Goal: Task Accomplishment & Management: Manage account settings

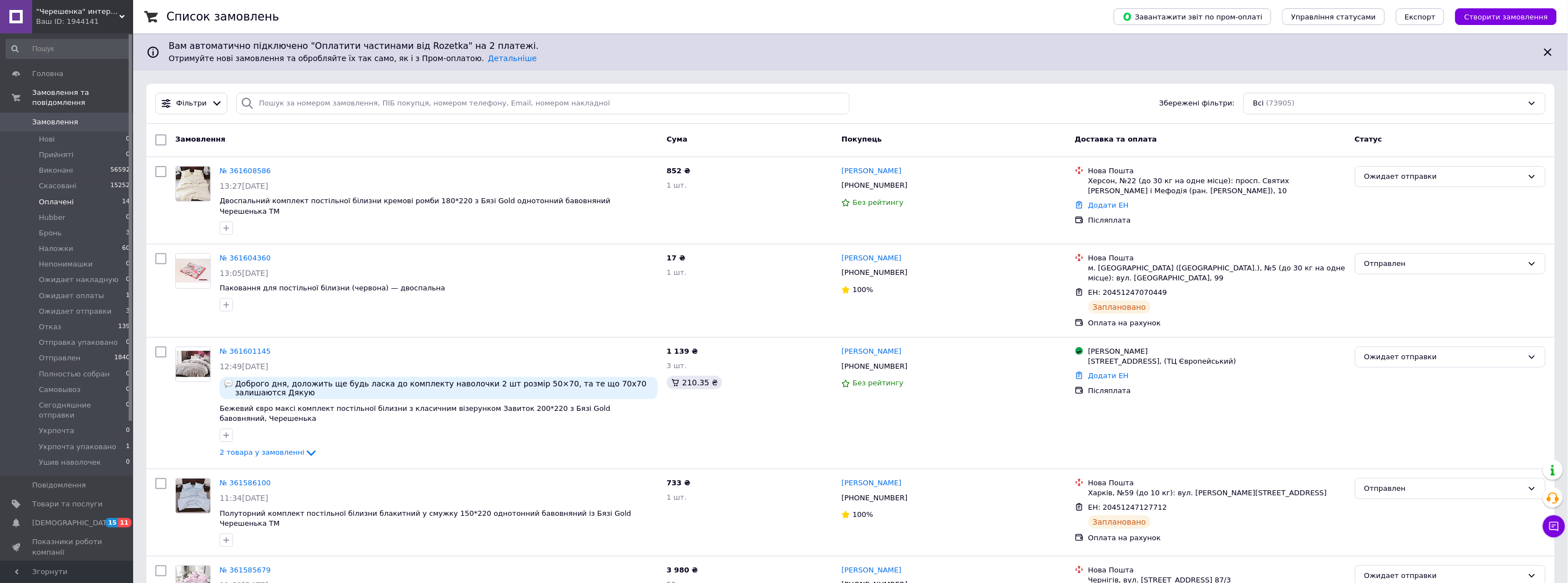
click at [60, 197] on span "Оплачені" at bounding box center [57, 201] width 35 height 10
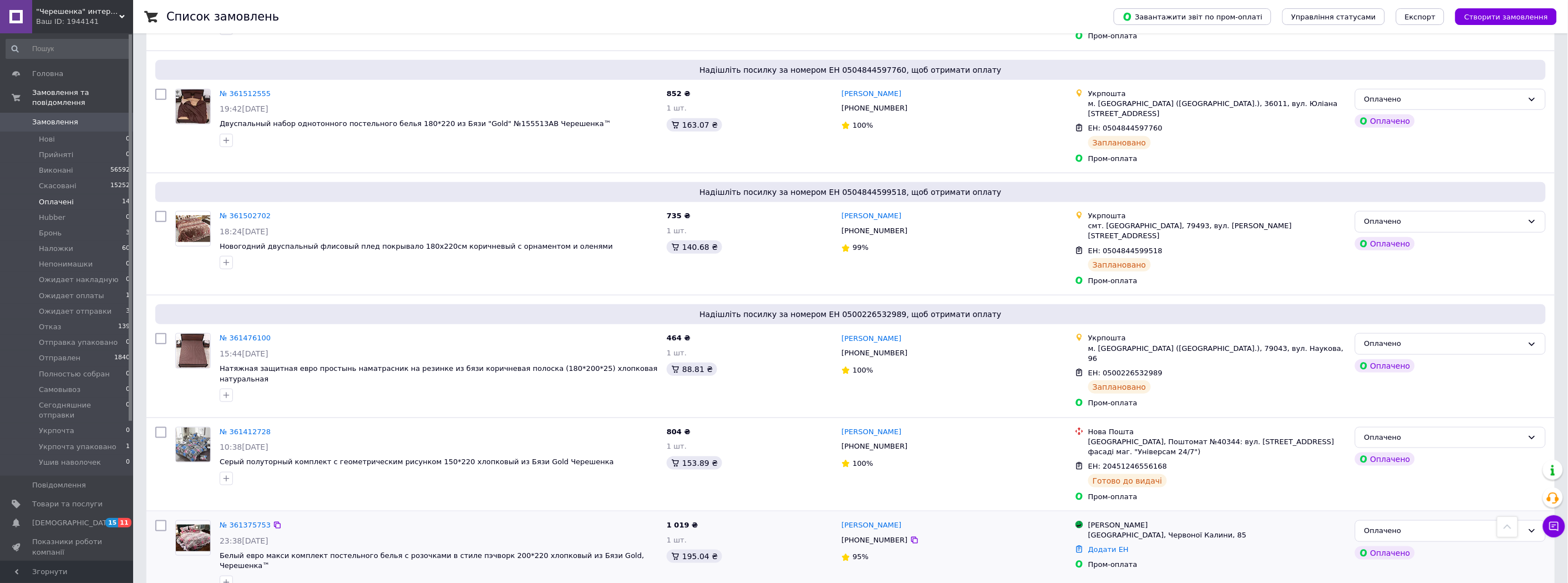
scroll to position [370, 0]
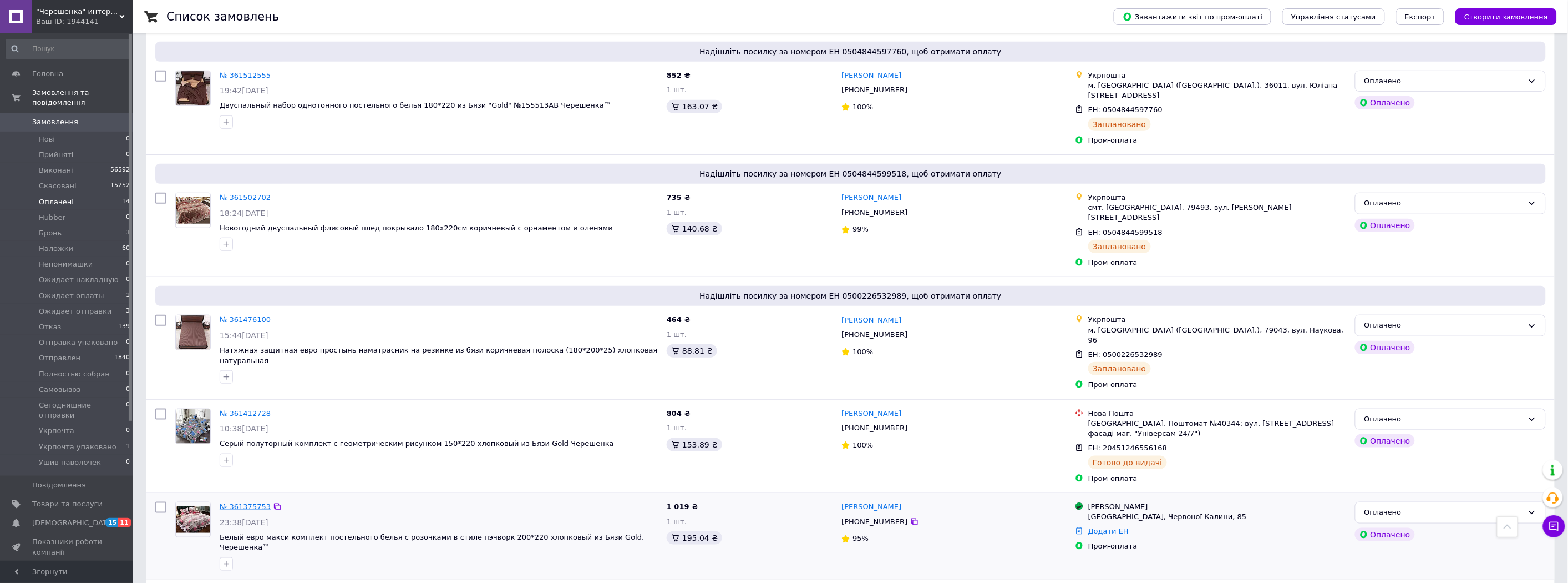
click at [247, 503] on link "№ 361375753" at bounding box center [245, 506] width 51 height 8
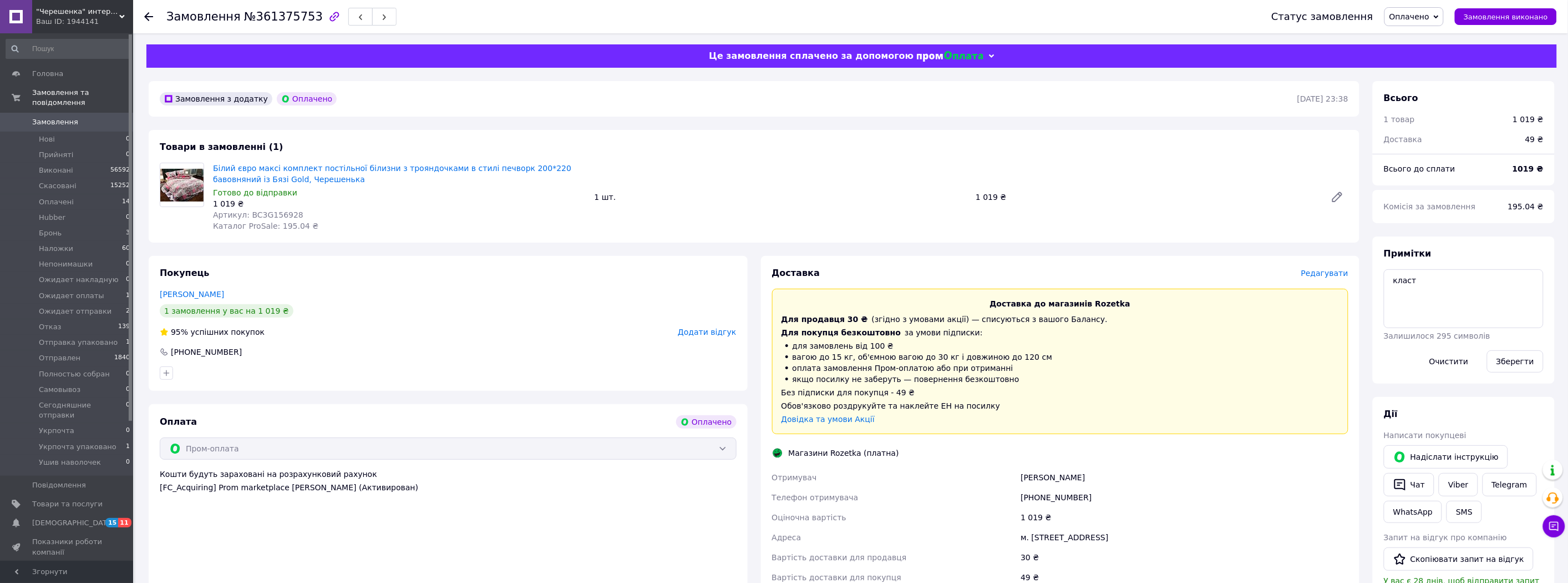
click at [1337, 273] on span "Редагувати" at bounding box center [1325, 273] width 47 height 9
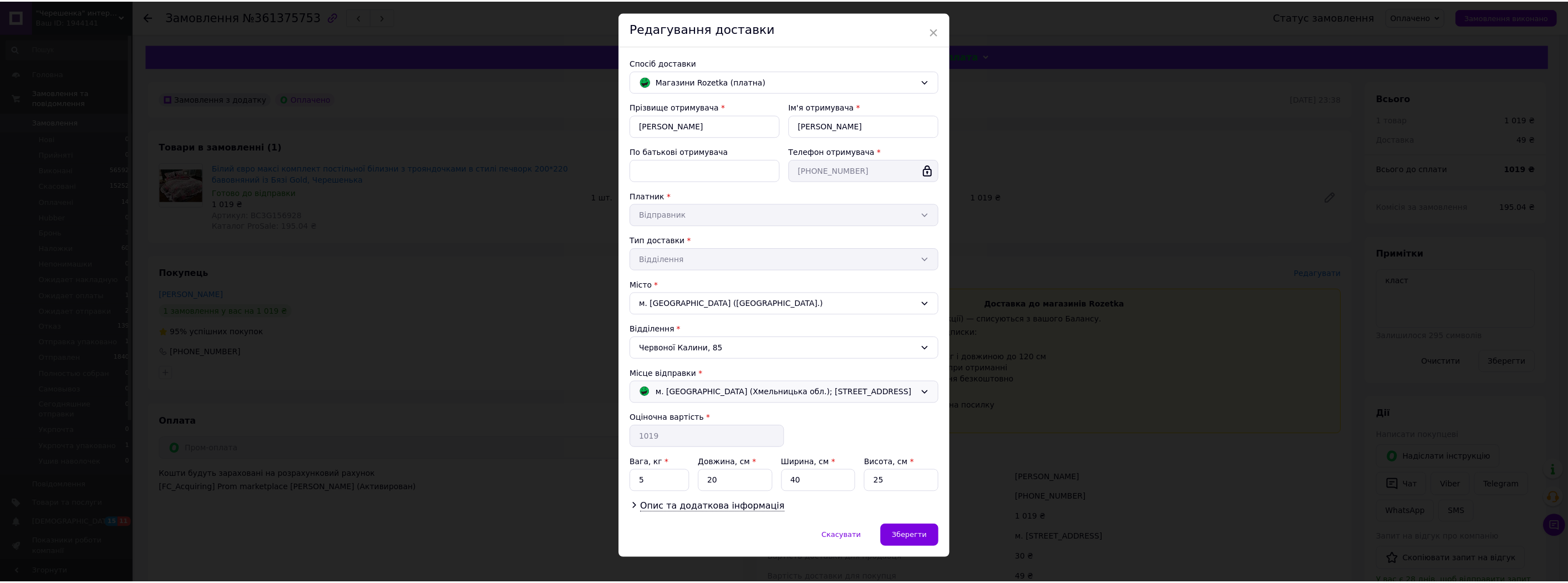
scroll to position [41, 0]
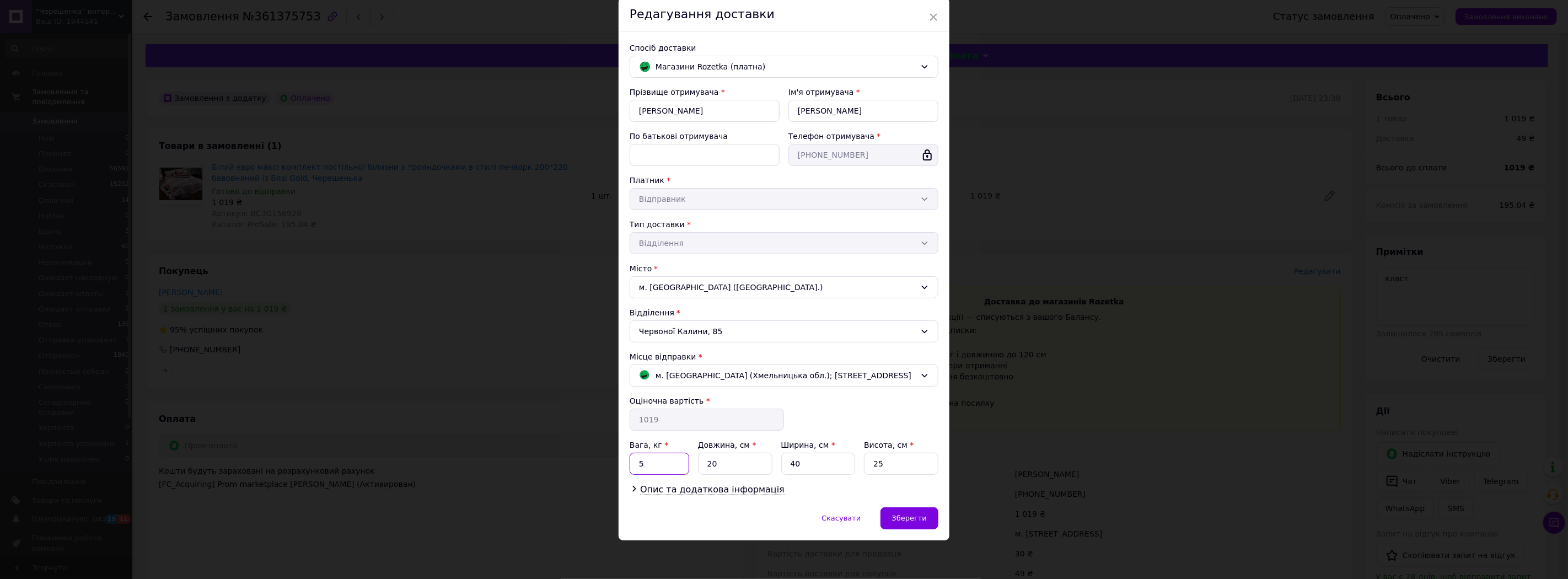
click at [673, 460] on input "5" at bounding box center [659, 463] width 59 height 22
type input "3"
click at [722, 463] on input "20" at bounding box center [735, 463] width 75 height 22
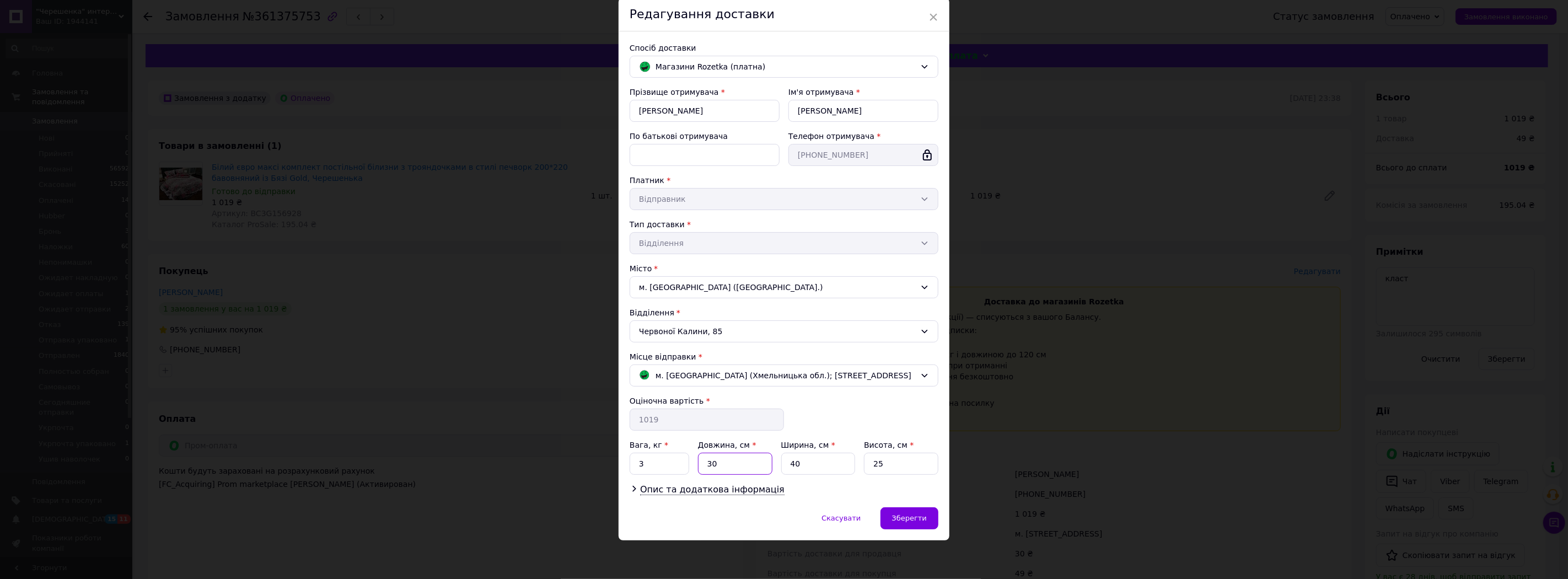
type input "30"
click at [818, 466] on input "40" at bounding box center [819, 463] width 75 height 22
type input "20"
click at [921, 461] on input "25" at bounding box center [901, 463] width 75 height 22
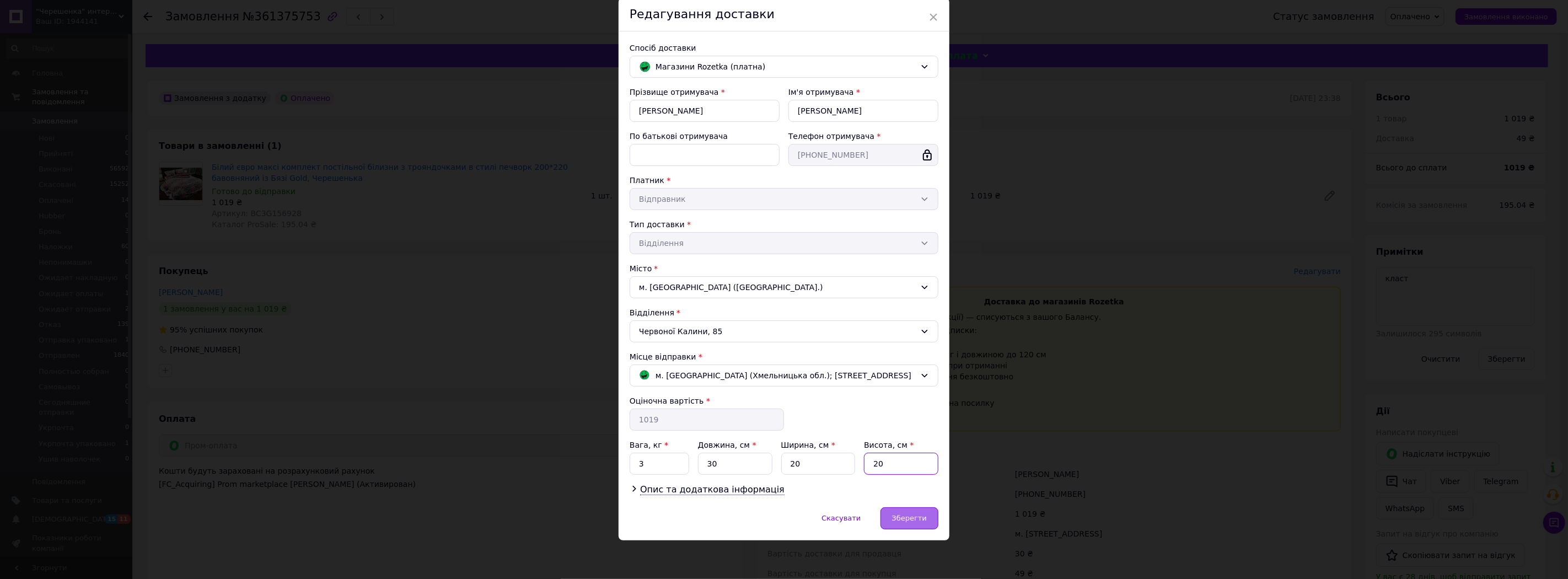
type input "20"
click at [903, 510] on div "Зберегти" at bounding box center [909, 518] width 58 height 22
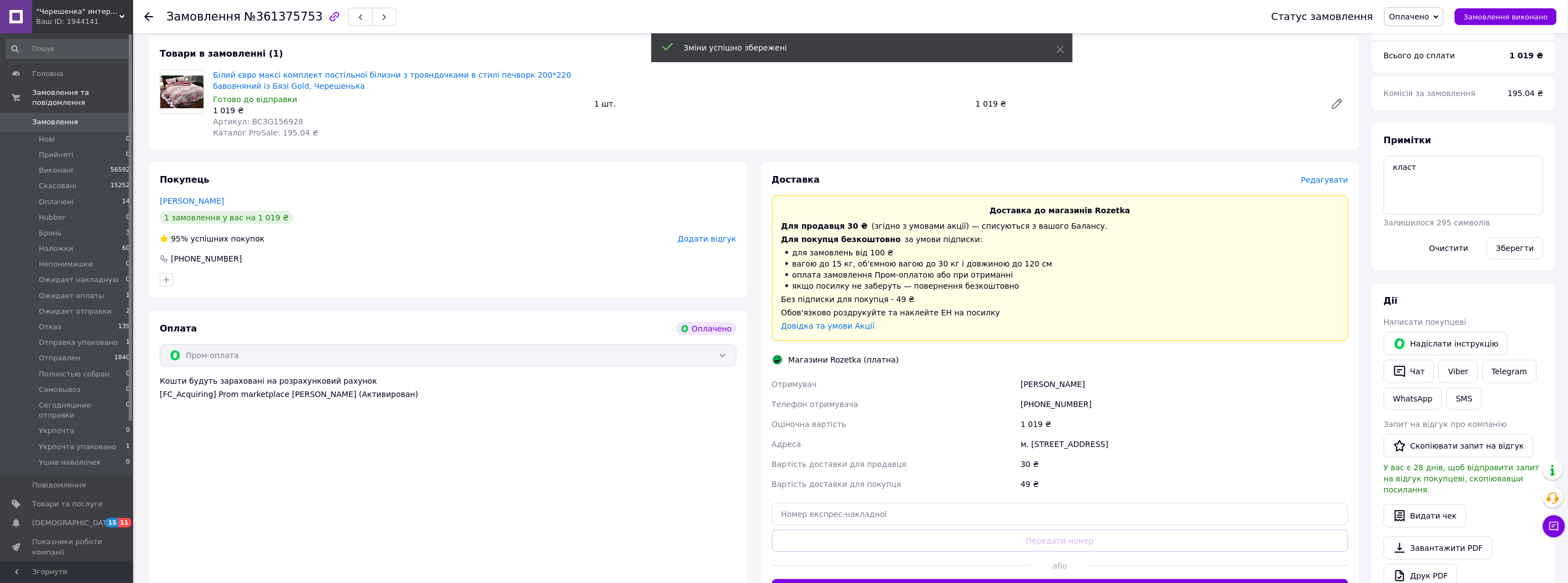
scroll to position [185, 0]
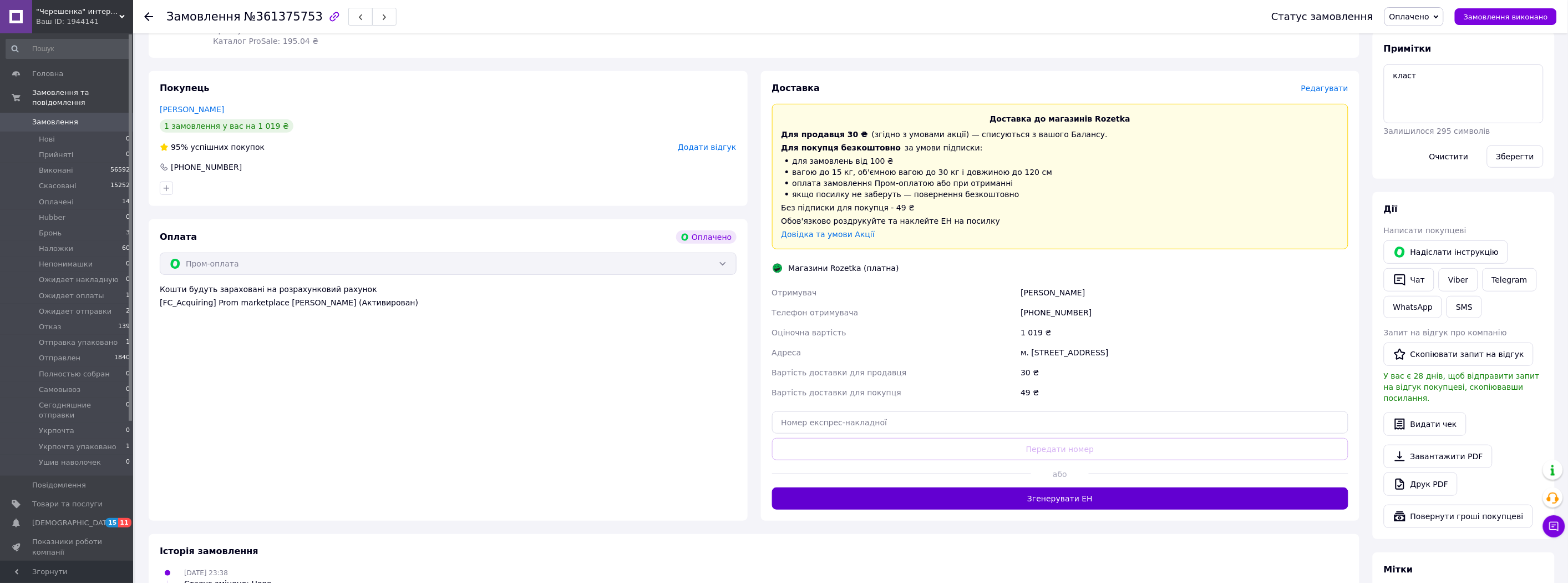
click at [1008, 498] on button "Згенерувати ЕН" at bounding box center [1061, 498] width 577 height 22
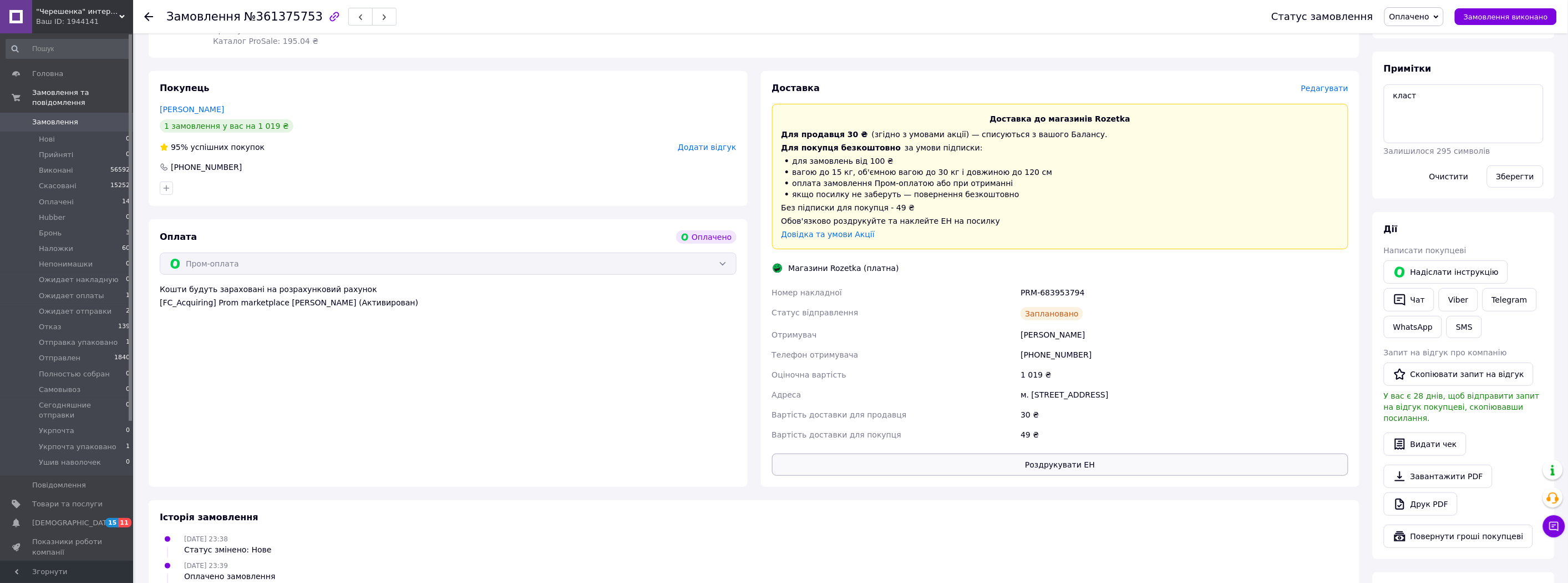
click at [1027, 460] on button "Роздрукувати ЕН" at bounding box center [1061, 464] width 577 height 22
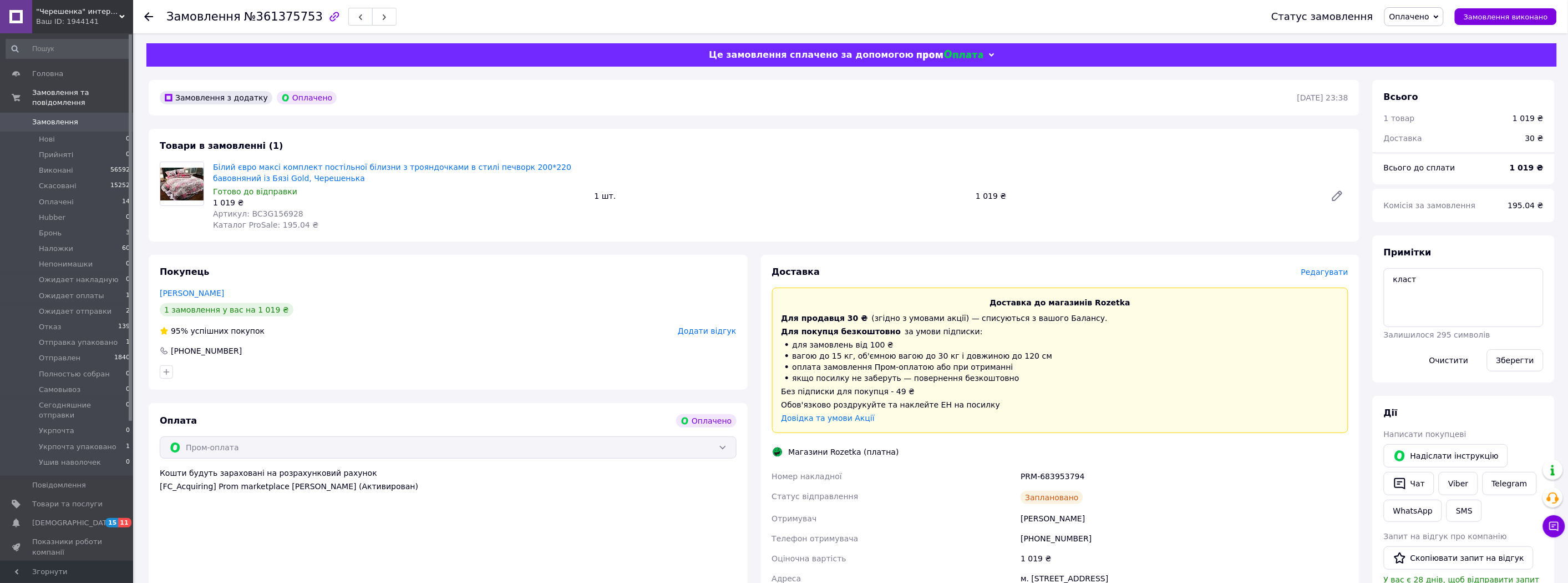
scroll to position [0, 0]
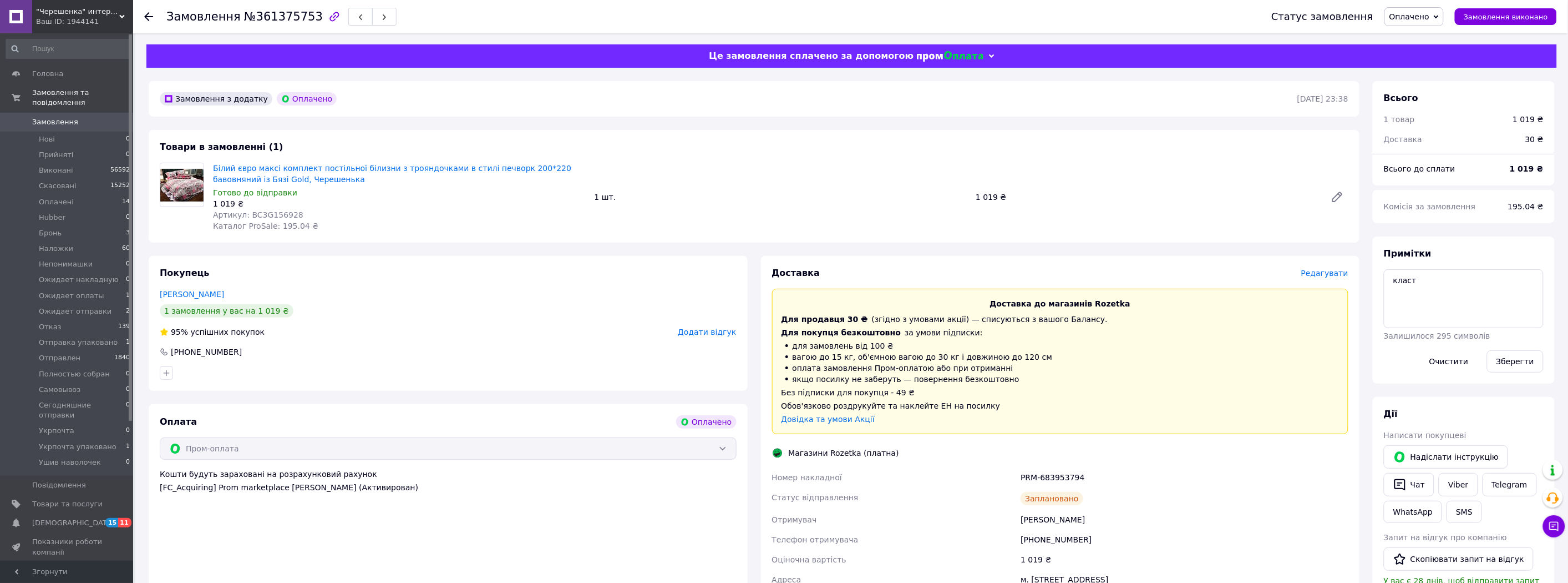
click at [67, 117] on span "Замовлення" at bounding box center [55, 122] width 46 height 10
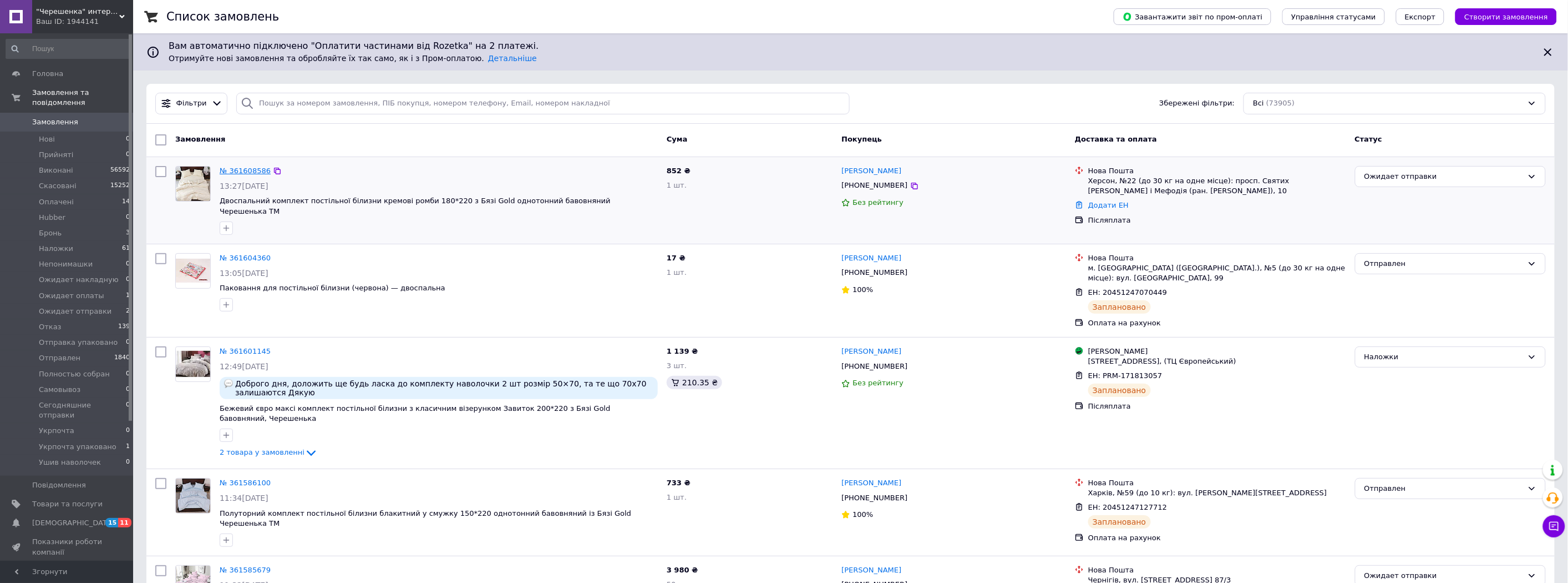
click at [249, 169] on link "№ 361608586" at bounding box center [245, 170] width 51 height 8
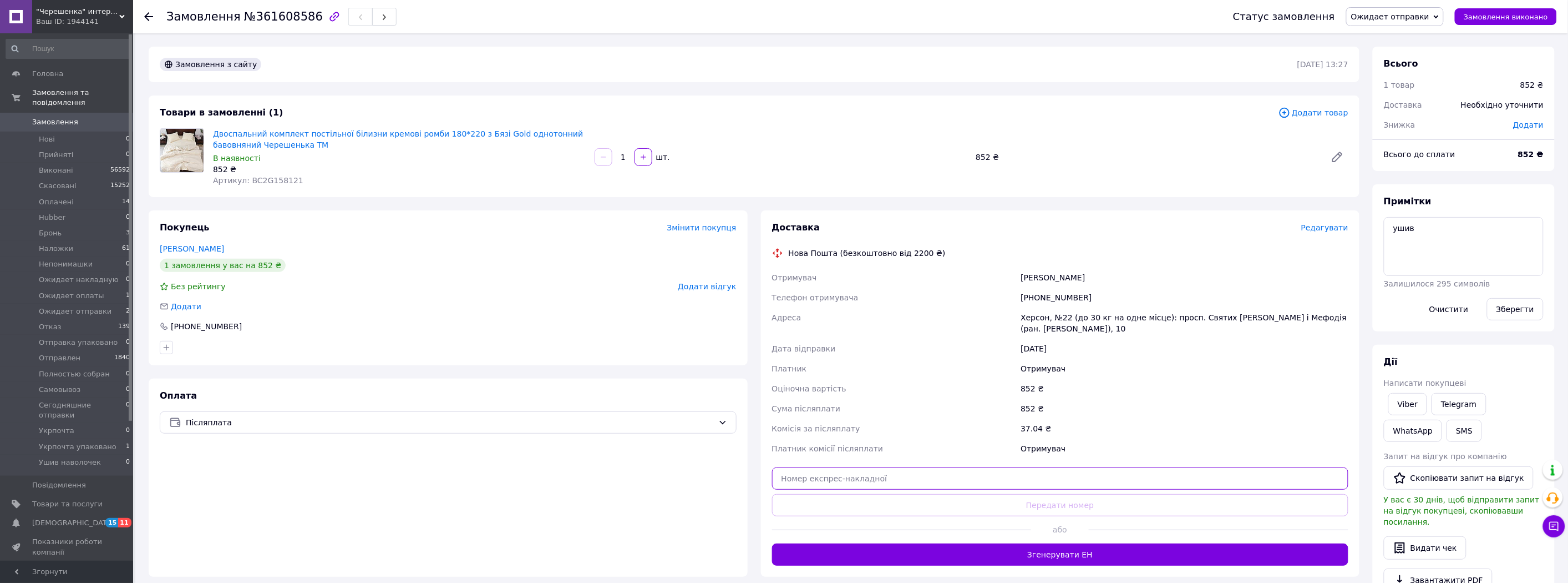
click at [911, 480] on input "text" at bounding box center [1061, 478] width 577 height 22
paste input "20451247316084"
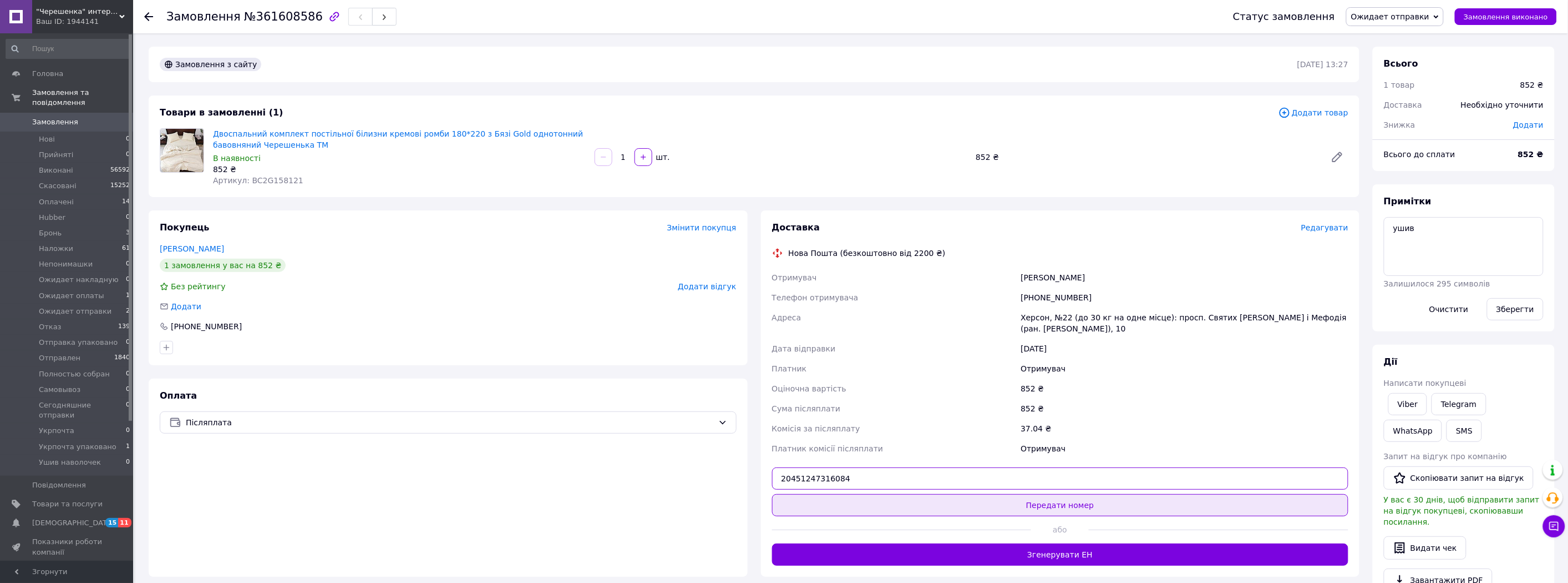
type input "20451247316084"
click at [912, 513] on button "Передати номер" at bounding box center [1061, 505] width 577 height 22
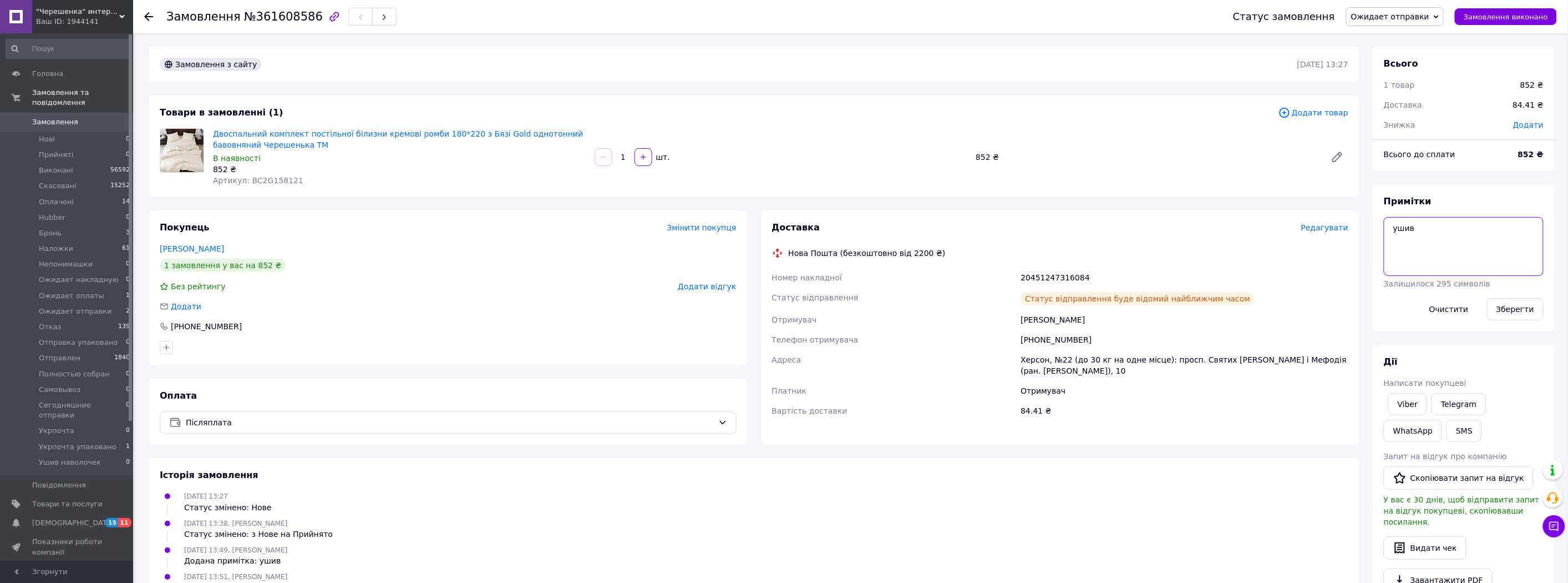
click at [1457, 270] on textarea "ушив" at bounding box center [1464, 246] width 160 height 59
type textarea "ушив чек"
click at [1520, 313] on button "Зберегти" at bounding box center [1515, 309] width 57 height 22
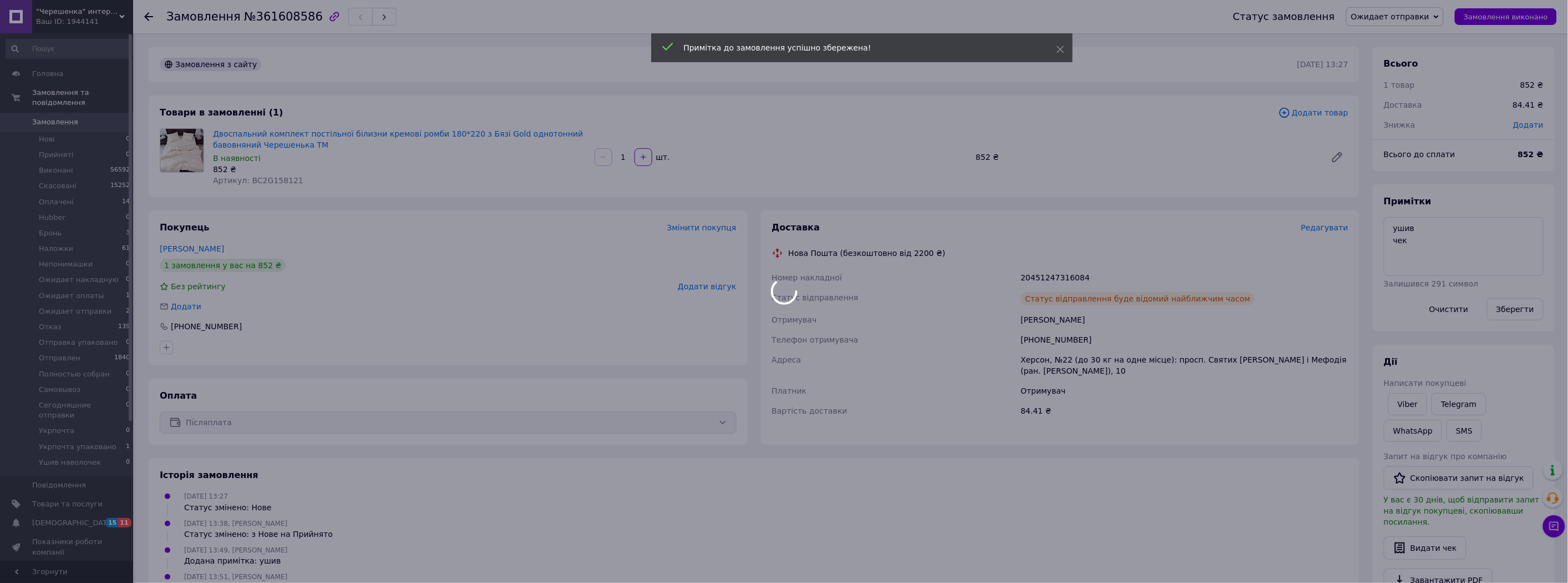
click at [1406, 3] on div at bounding box center [784, 291] width 1568 height 583
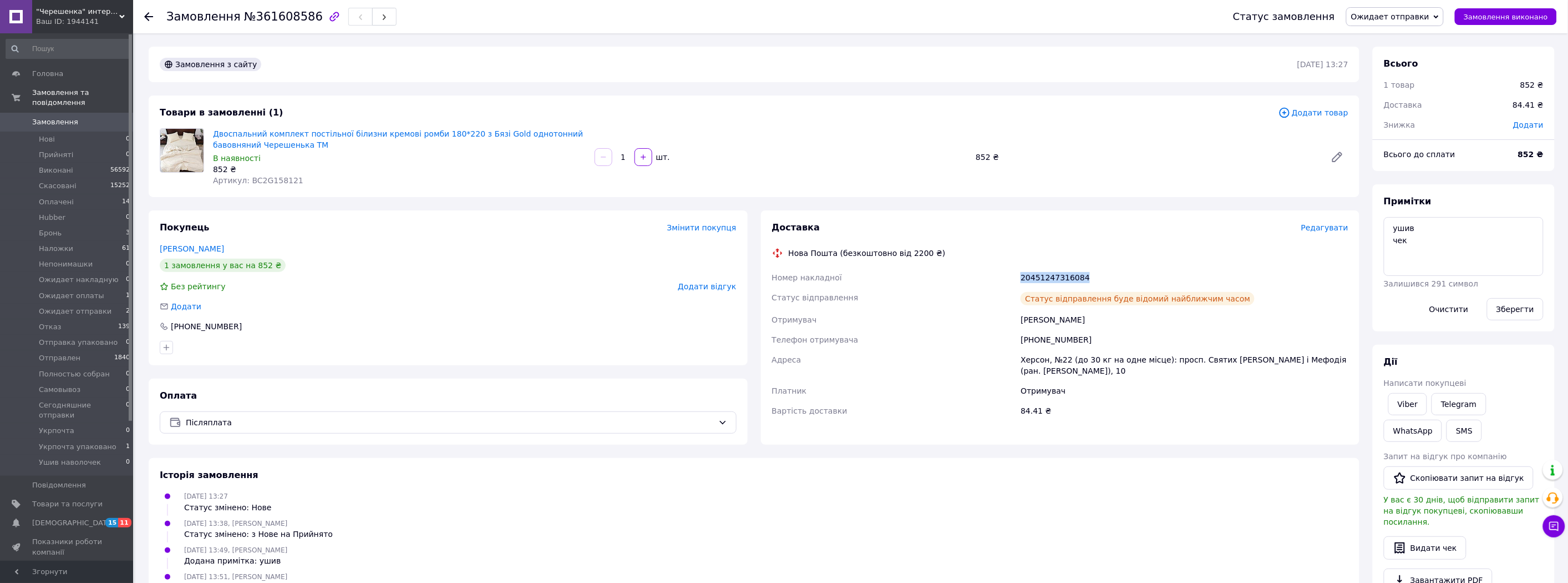
drag, startPoint x: 1117, startPoint y: 285, endPoint x: 1008, endPoint y: 275, distance: 109.5
click at [1008, 275] on div "Номер накладної 20451247316084 Статус відправлення Статус відправлення буде від…" at bounding box center [1060, 344] width 581 height 153
copy div "Номер накладної 20451247316084"
click at [1447, 431] on button "SMS" at bounding box center [1465, 431] width 35 height 22
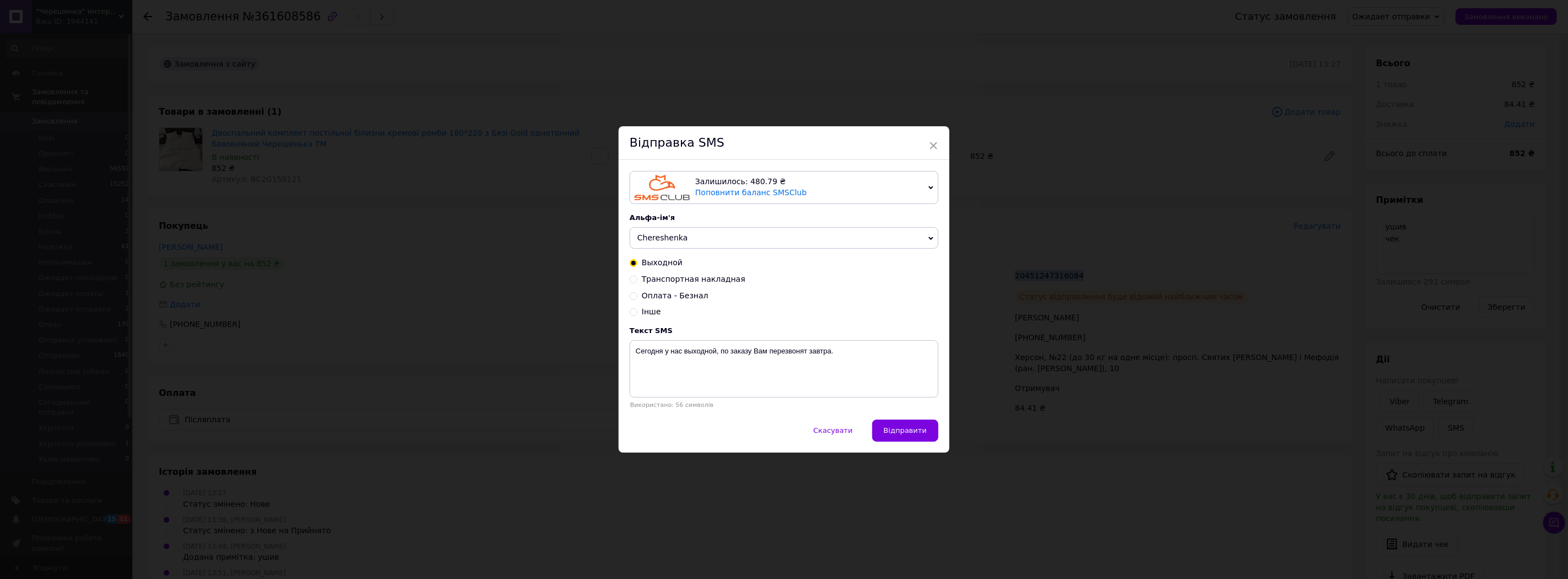
click at [673, 280] on span "Транспортная накладная" at bounding box center [693, 279] width 103 height 9
click at [638, 280] on input "Транспортная накладная" at bounding box center [633, 278] width 8 height 8
radio input "true"
radio input "false"
click at [720, 355] on textarea "Vasha nakladnaya XXXXXXXXXX Nash telefon: +38 (097) 249-96-28" at bounding box center [784, 368] width 309 height 57
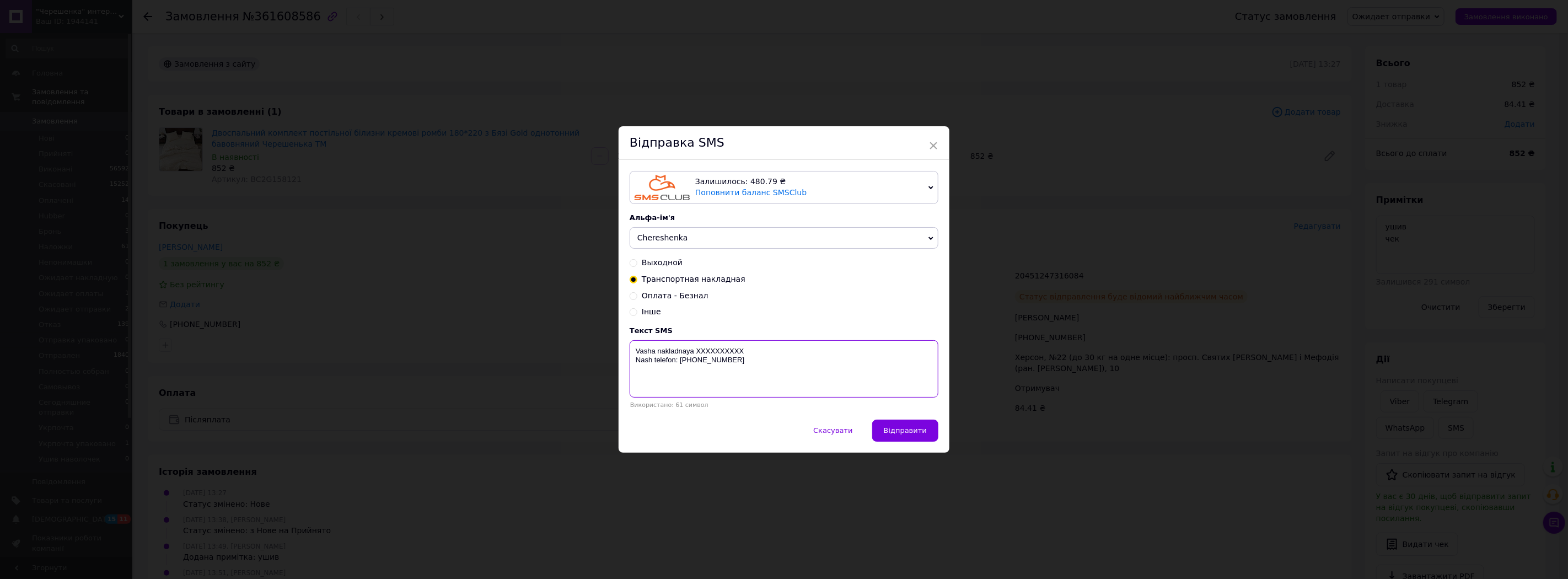
click at [720, 355] on textarea "Vasha nakladnaya XXXXXXXXXX Nash telefon: +38 (097) 249-96-28" at bounding box center [784, 368] width 309 height 57
paste textarea "20451247316084"
click at [631, 364] on textarea "Vasha nakladnaya 20451247316084 Nash telefon: +38 (097) 249-96-28" at bounding box center [784, 368] width 309 height 57
type textarea "Vasha nakladnaya 20451247316084 Nash telefon: +38 (097) 249-96-28"
click at [920, 430] on span "Відправити" at bounding box center [905, 430] width 43 height 8
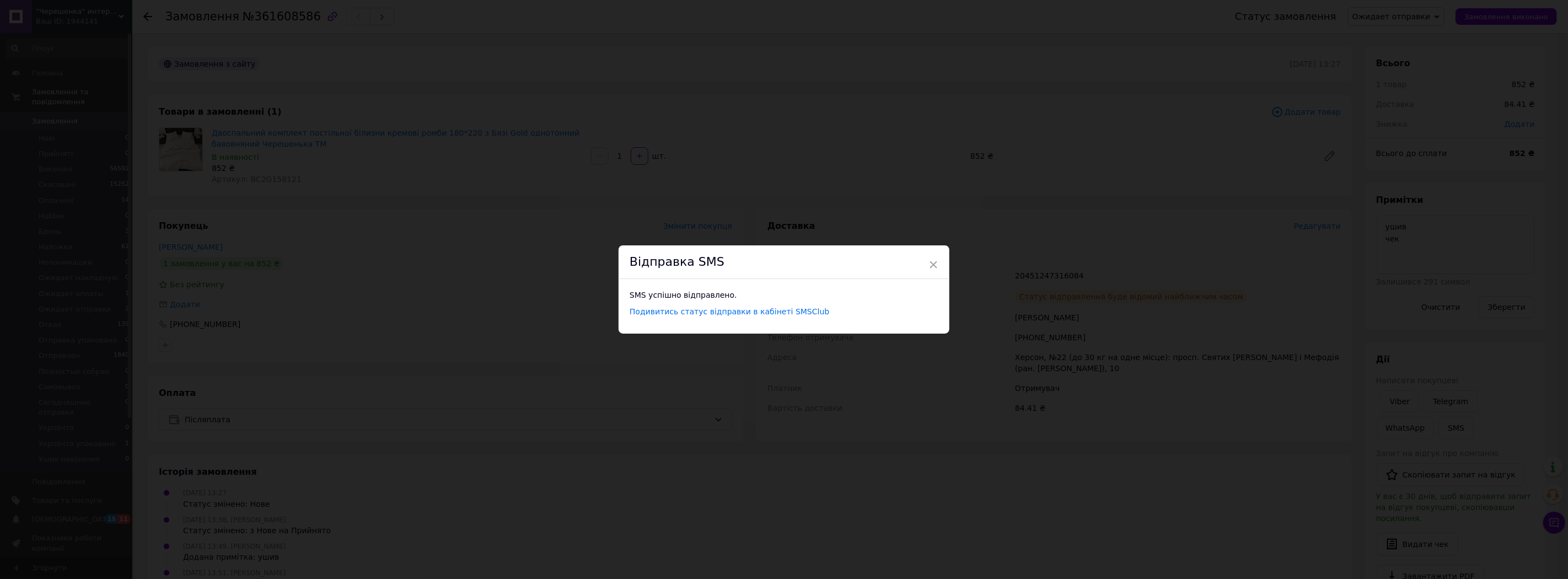
click at [928, 250] on div "Відправка SMS" at bounding box center [784, 262] width 331 height 33
click at [928, 266] on span "×" at bounding box center [933, 264] width 10 height 19
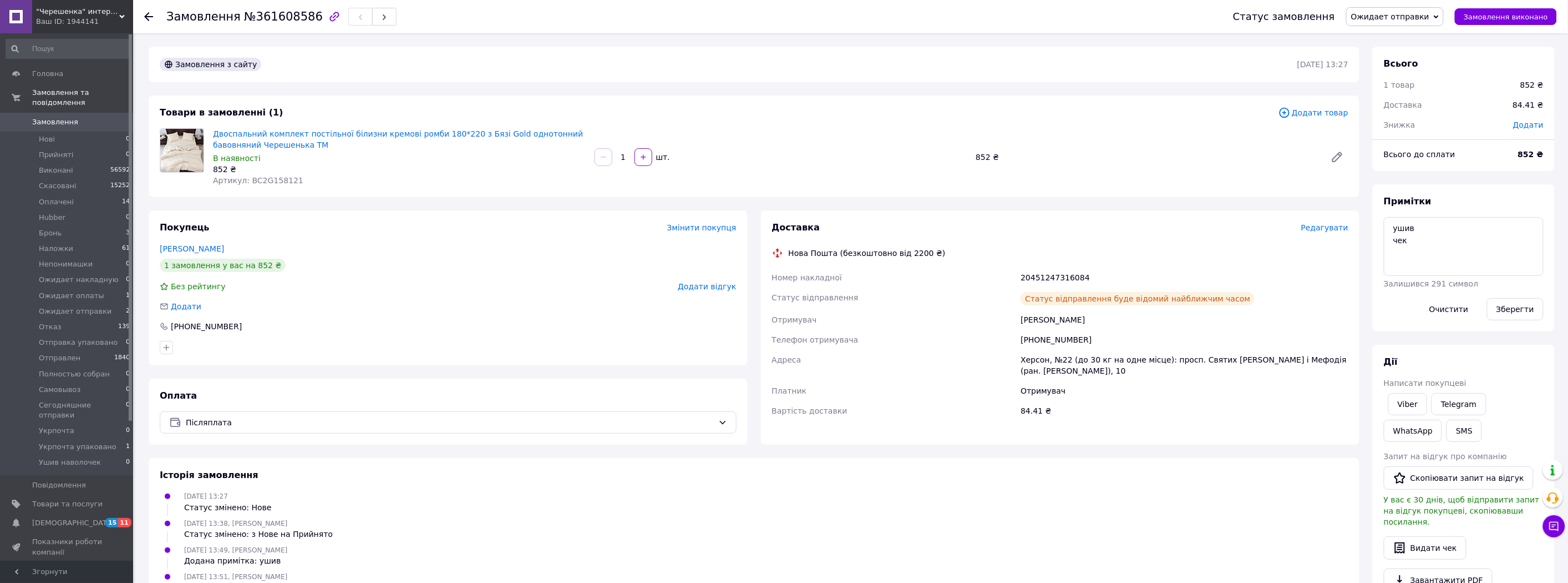
click at [1420, 10] on span "Ожидает отправки" at bounding box center [1395, 16] width 98 height 19
click at [1406, 74] on li "Наложки" at bounding box center [1397, 77] width 101 height 17
click at [54, 113] on link "Замовлення 0" at bounding box center [68, 122] width 136 height 19
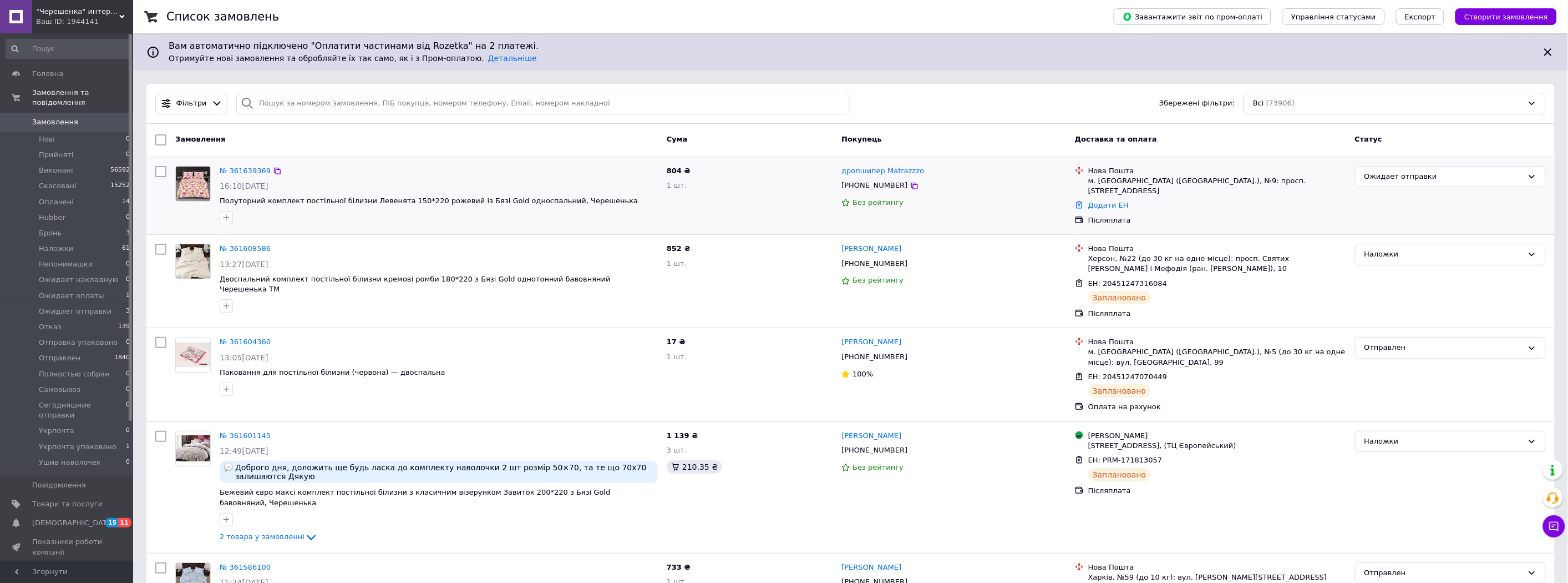
click at [318, 157] on div "№ 361639369 16:10, 12.09.2025 Полуторний комплект постільної білизни Левенята 1…" at bounding box center [851, 195] width 1409 height 77
click at [87, 195] on li "Оплачені 14" at bounding box center [68, 202] width 136 height 15
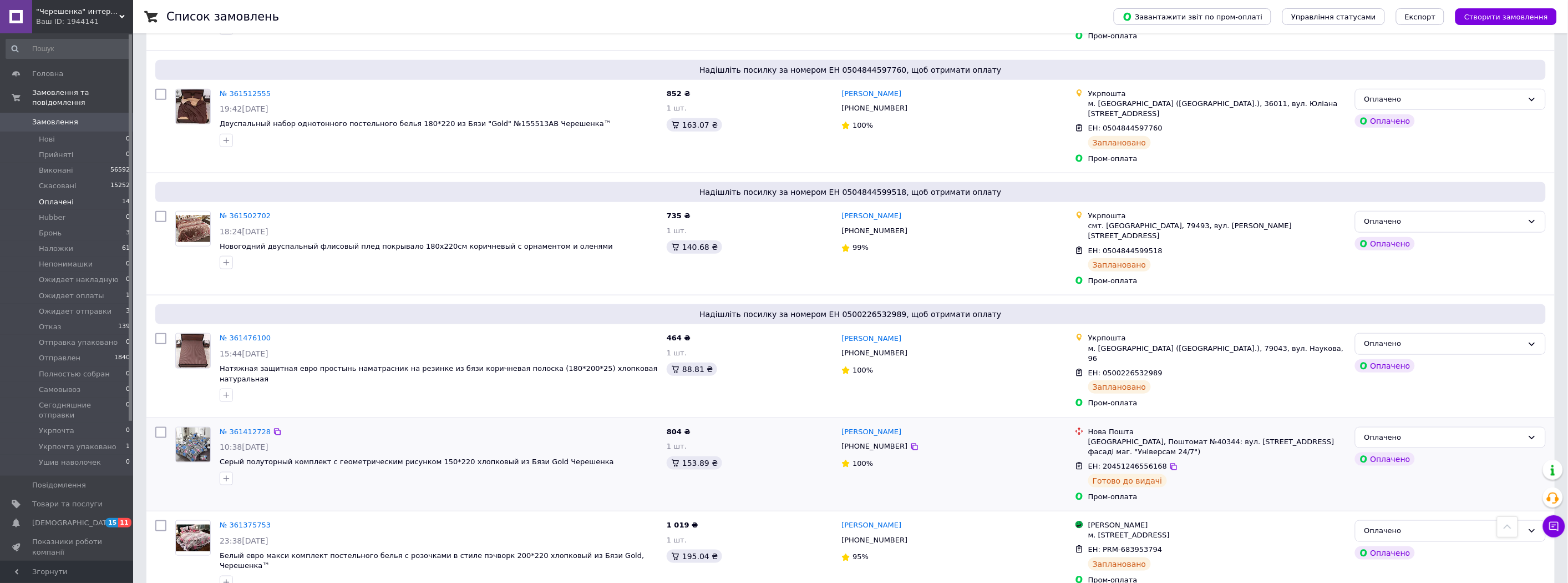
scroll to position [370, 0]
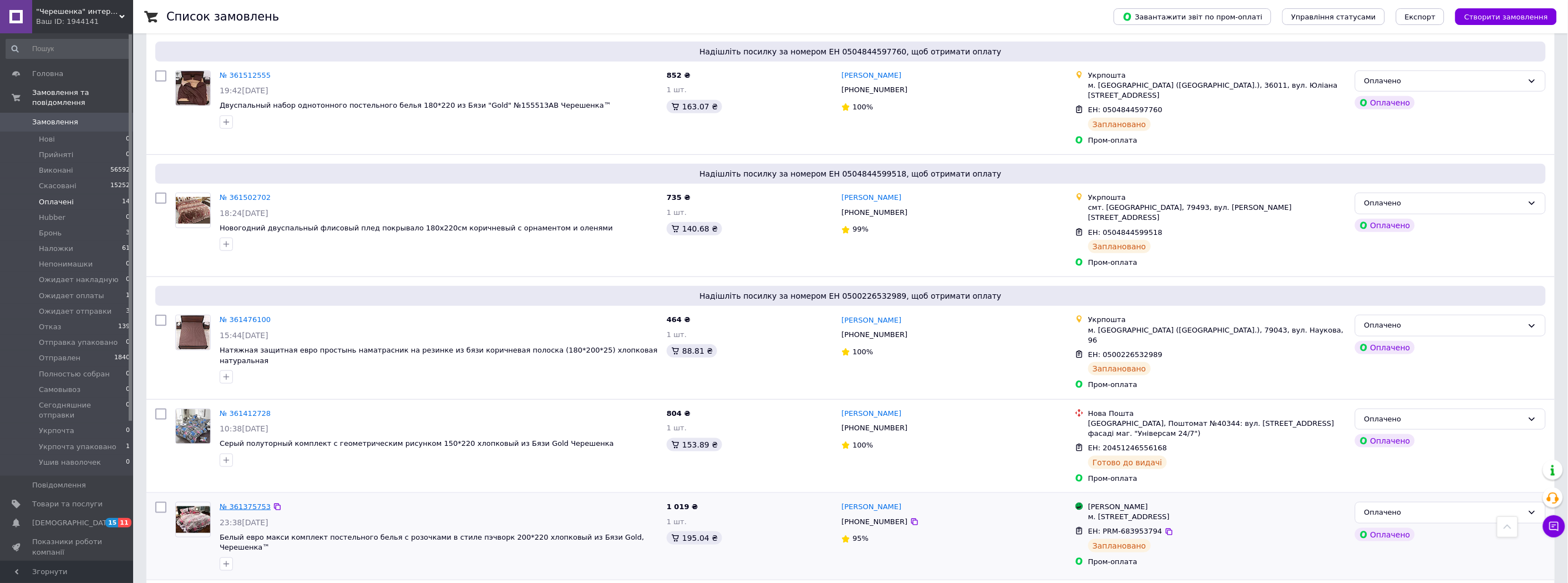
click at [232, 503] on link "№ 361375753" at bounding box center [245, 506] width 51 height 8
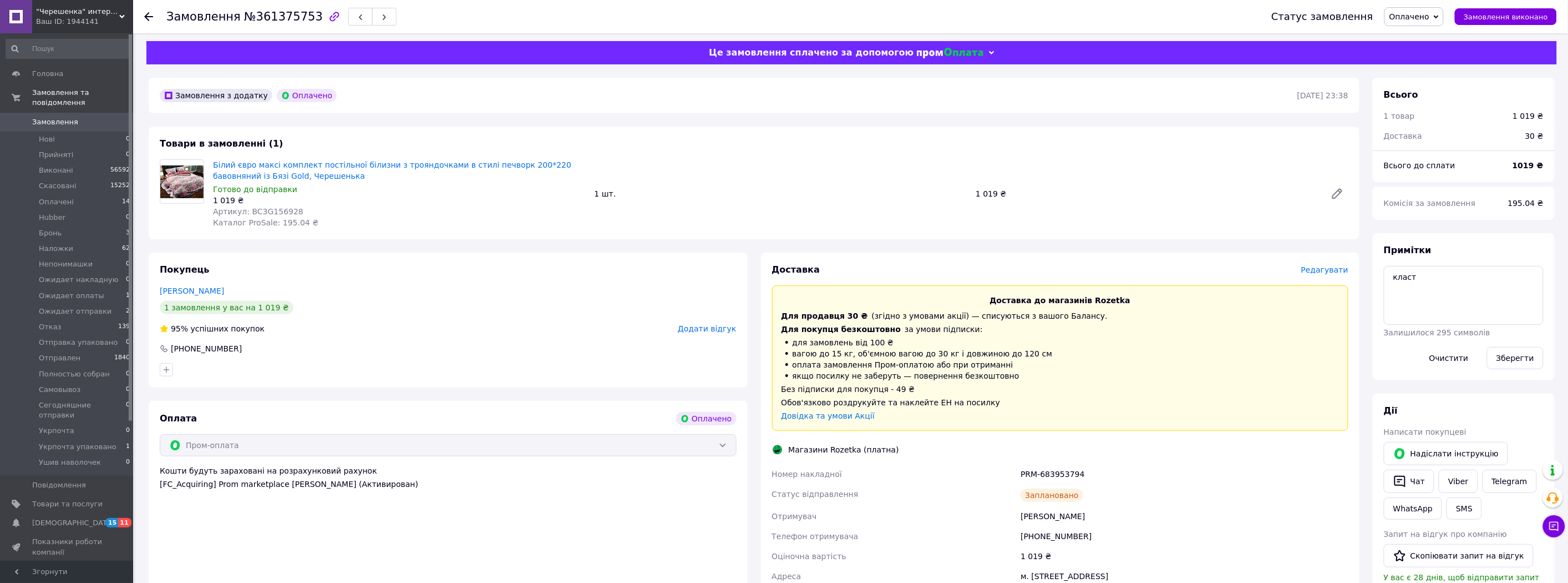
scroll to position [123, 0]
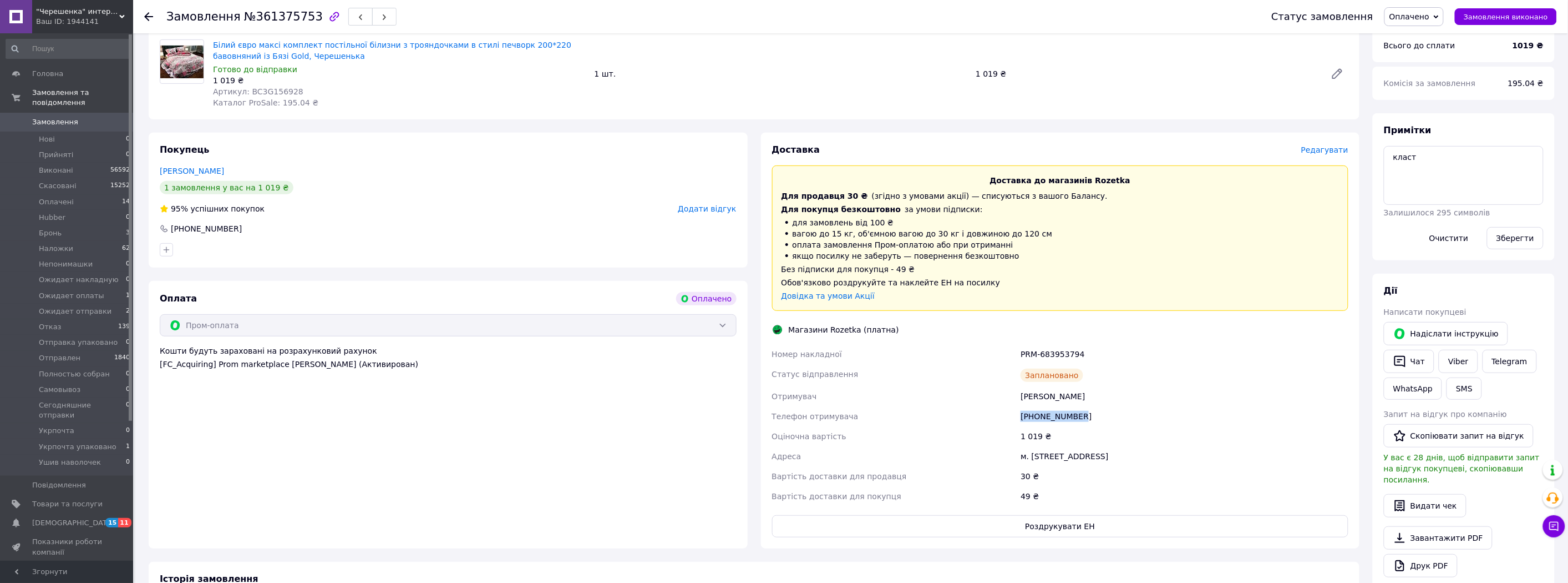
drag, startPoint x: 1083, startPoint y: 419, endPoint x: 1008, endPoint y: 414, distance: 75.2
click at [1008, 414] on div "Номер накладної PRM-683953794 Статус відправлення Заплановано Отримувач Певцова…" at bounding box center [1060, 425] width 581 height 162
copy div "Телефон отримувача +380938284038"
drag, startPoint x: 1077, startPoint y: 398, endPoint x: 952, endPoint y: 400, distance: 125.0
click at [952, 400] on div "Номер накладної PRM-683953794 Статус відправлення Заплановано Отримувач Певцова…" at bounding box center [1060, 425] width 581 height 162
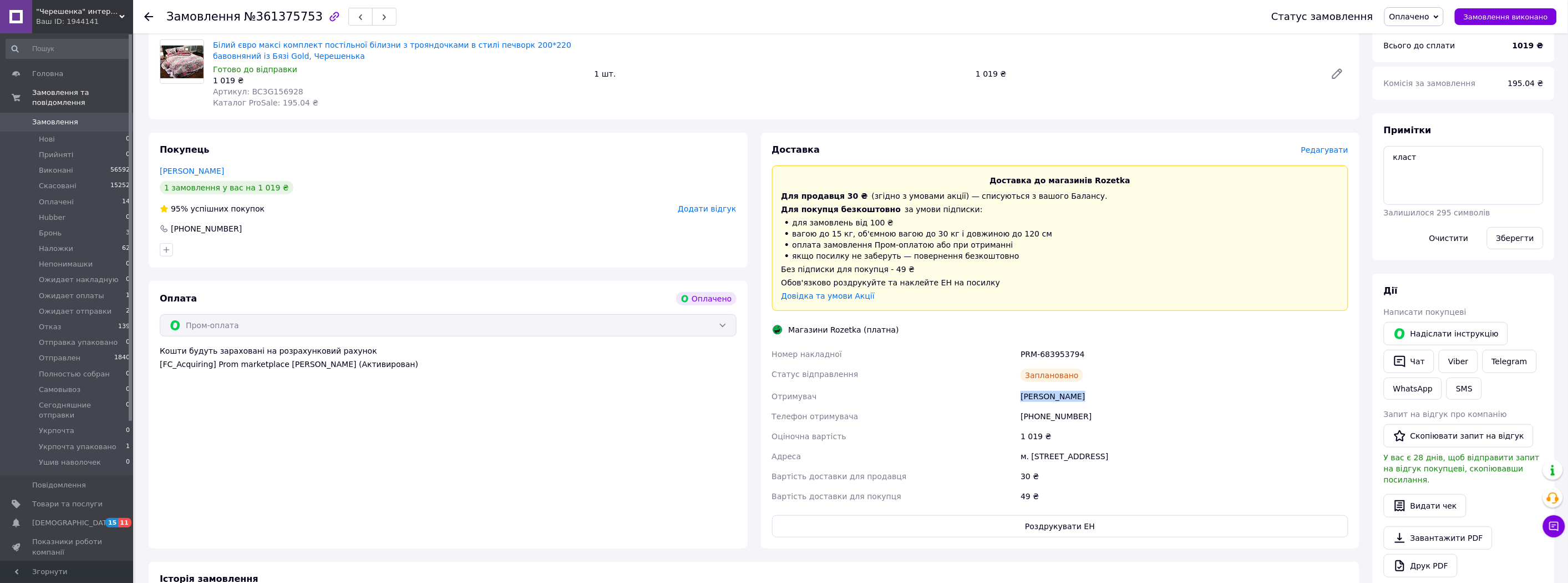
copy div "Отримувач Певцова Елена"
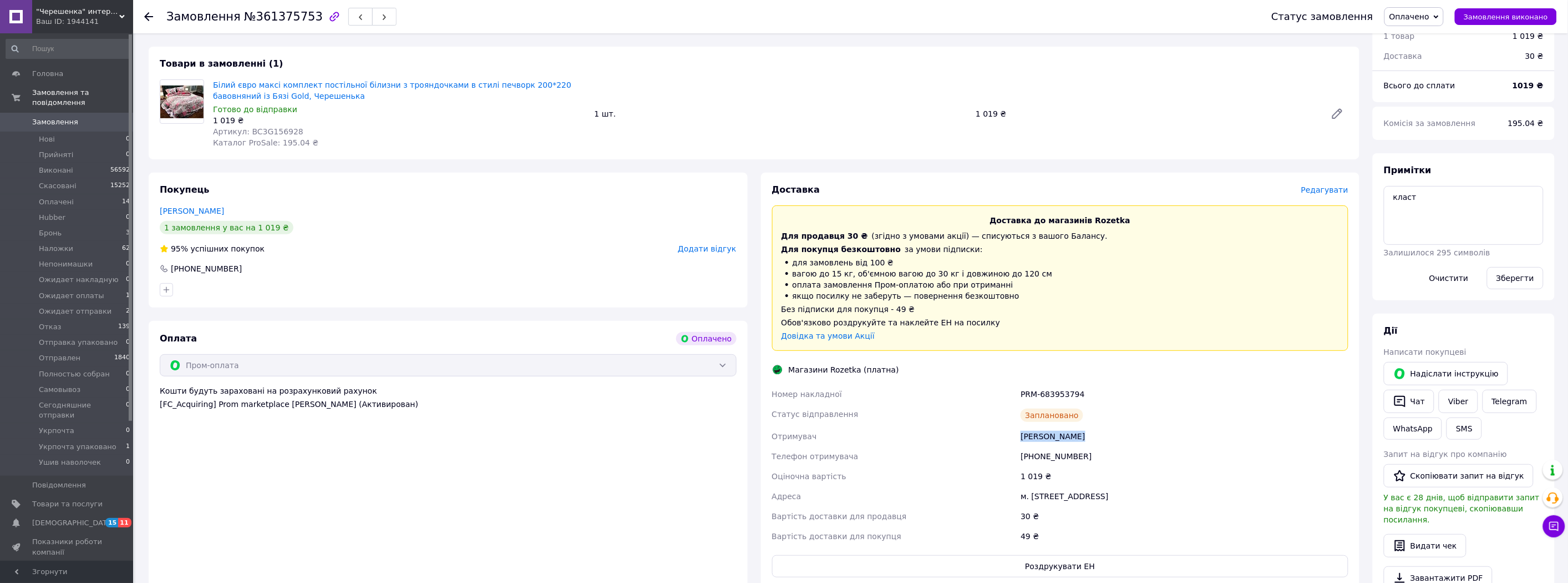
scroll to position [61, 0]
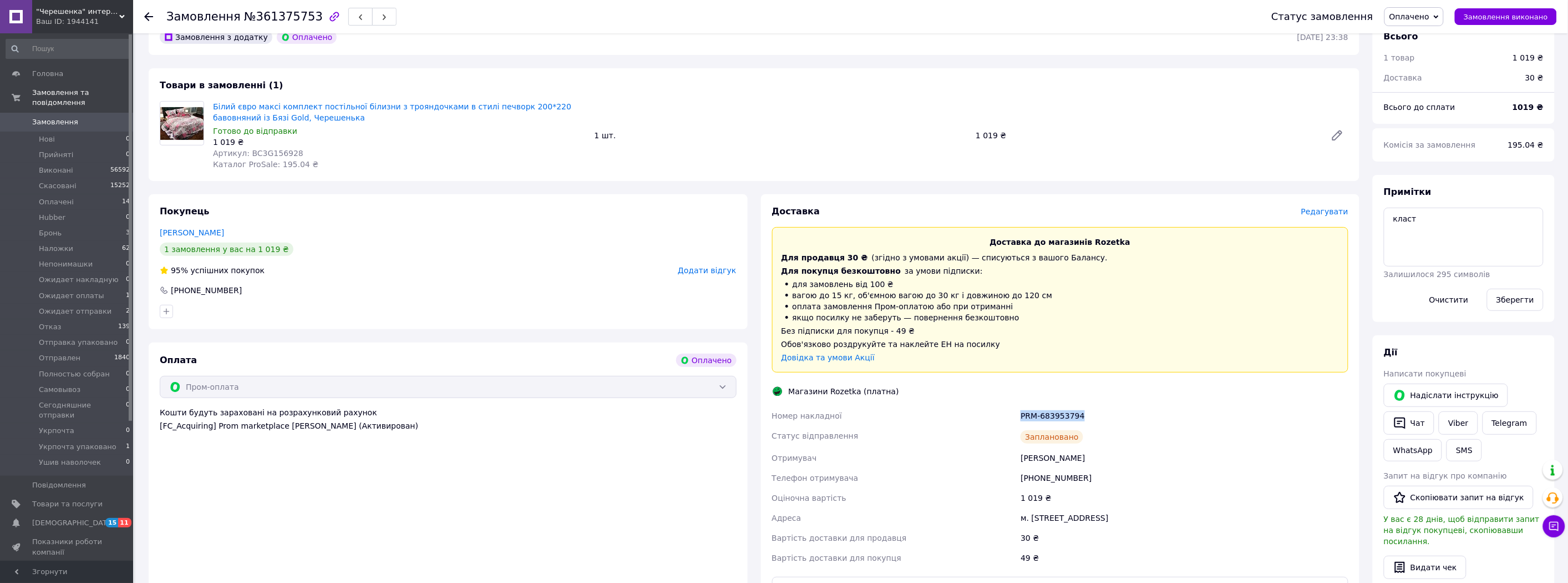
drag, startPoint x: 1099, startPoint y: 410, endPoint x: 946, endPoint y: 401, distance: 153.3
click at [946, 401] on div "Доставка Редагувати Доставка до магазинів Rozetka Для продавця 30 ₴   (згідно з…" at bounding box center [1061, 402] width 577 height 394
copy div "Номер накладної PRM-683953794"
click at [1529, 228] on textarea "класт" at bounding box center [1464, 237] width 160 height 59
type textarea "класт чек"
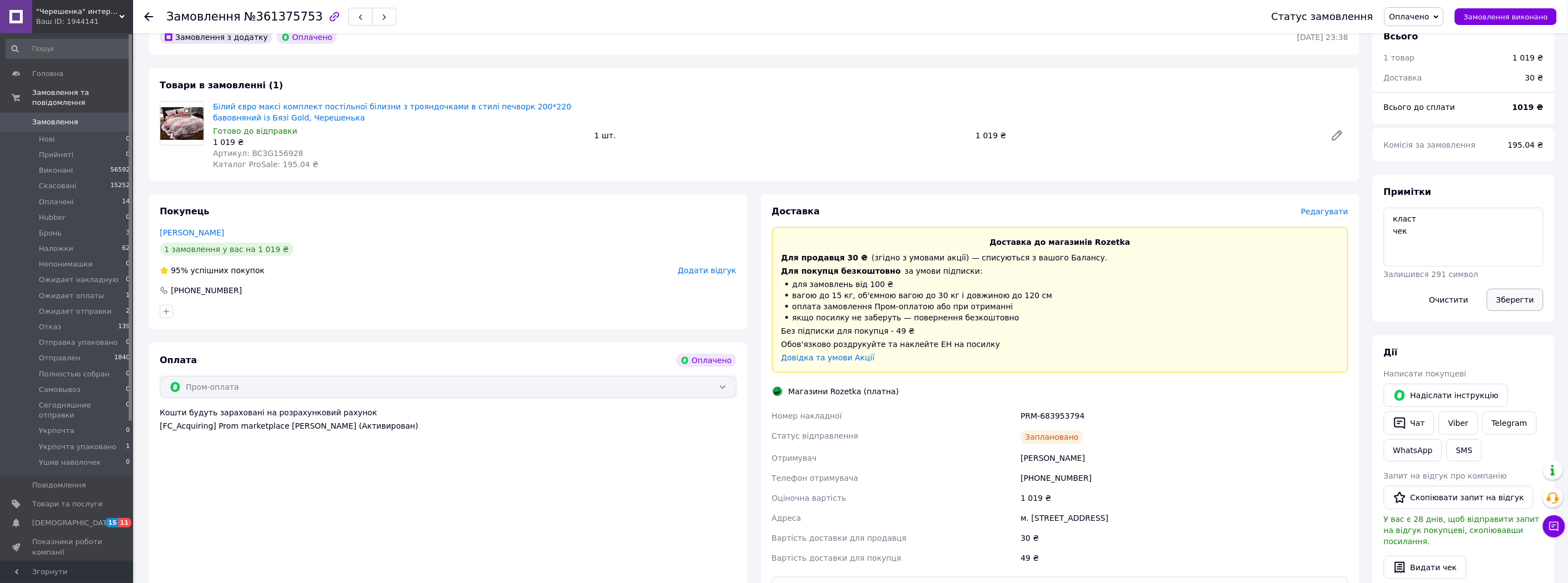
click at [1533, 306] on button "Зберегти" at bounding box center [1515, 300] width 57 height 22
drag, startPoint x: 1532, startPoint y: 306, endPoint x: 1478, endPoint y: 342, distance: 64.9
click at [1498, 323] on div "Всього 1 товар 1 019 ₴ Доставка 30 ₴ Всього до сплати 1 019 ₴ Комісія за замовл…" at bounding box center [1464, 404] width 182 height 771
click at [63, 117] on span "Замовлення" at bounding box center [55, 122] width 46 height 10
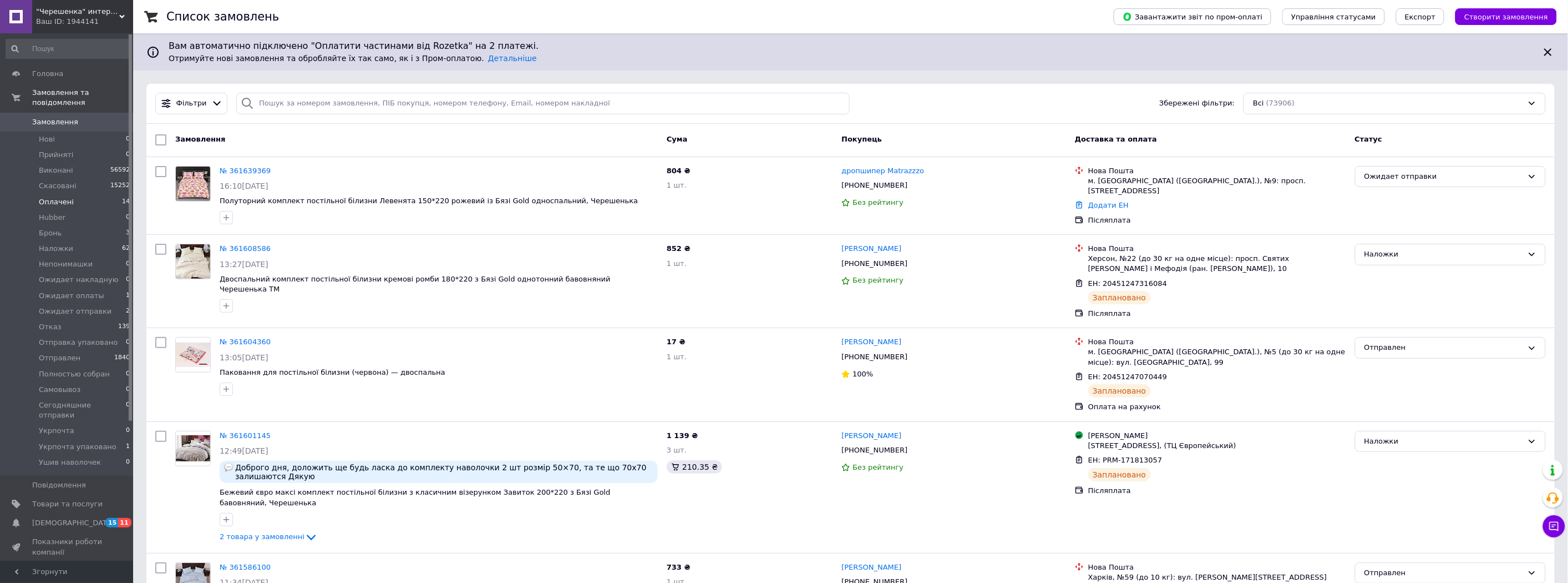
click at [68, 197] on span "Оплачені" at bounding box center [57, 201] width 35 height 10
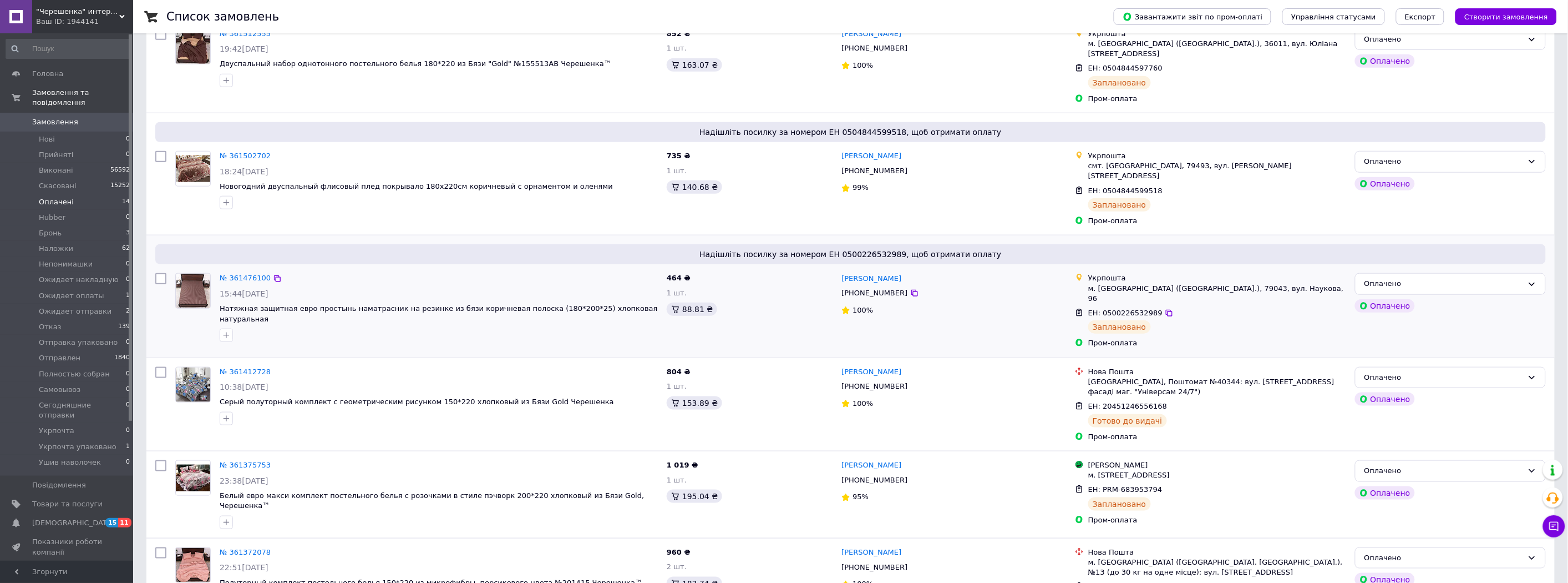
scroll to position [431, 0]
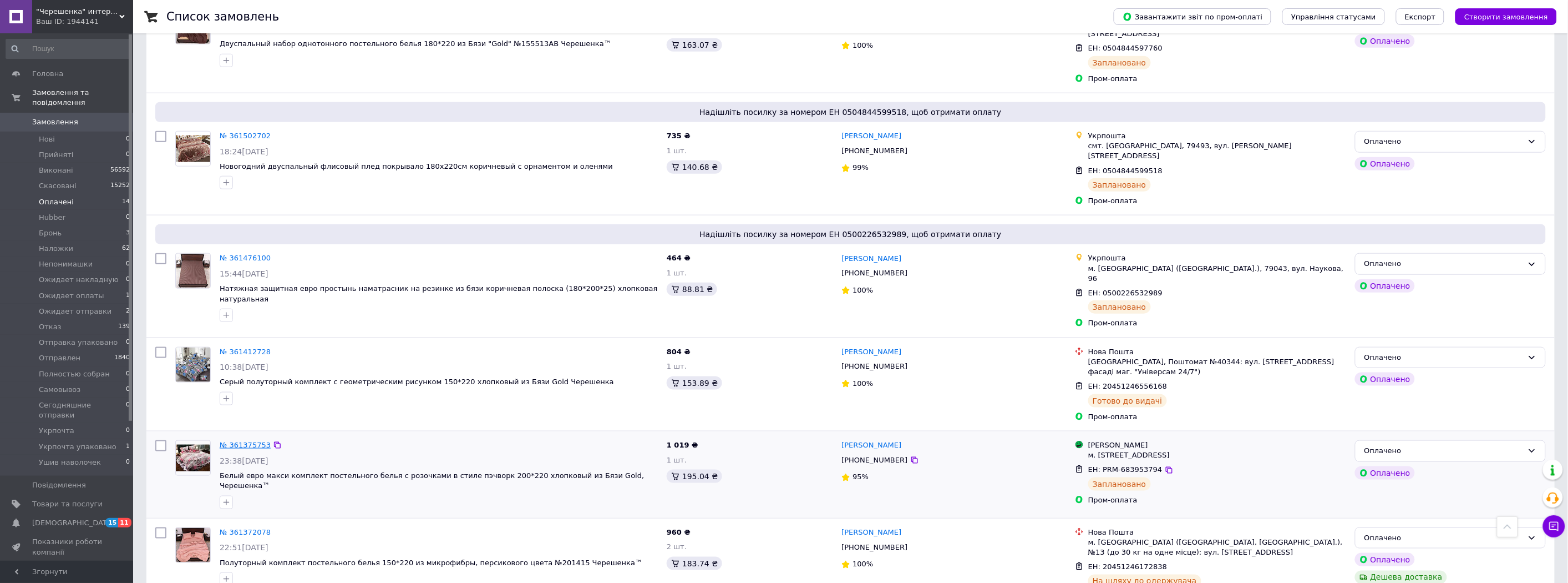
click at [231, 441] on link "№ 361375753" at bounding box center [245, 444] width 51 height 8
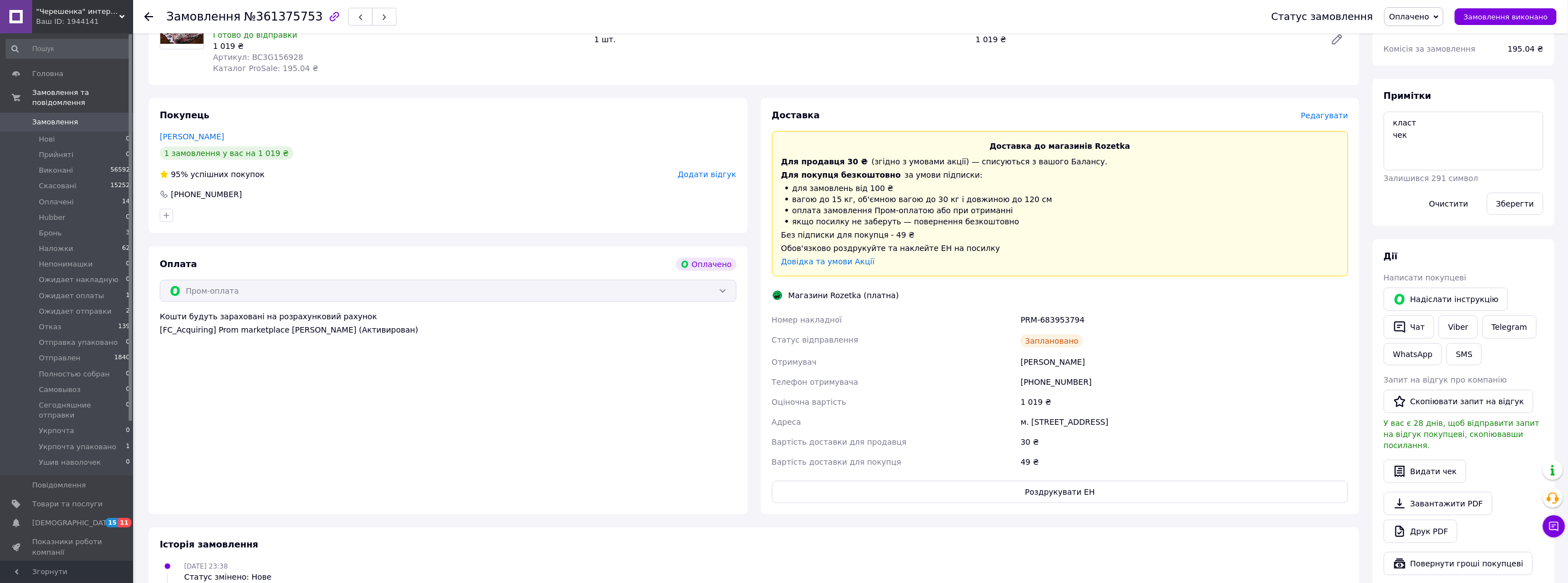
scroll to position [156, 0]
drag, startPoint x: 1089, startPoint y: 324, endPoint x: 971, endPoint y: 310, distance: 118.8
click at [971, 310] on div "Доставка Редагувати Доставка до магазинів Rozetka Для продавця 30 ₴   (згідно з…" at bounding box center [1061, 307] width 577 height 394
copy div "Номер накладної PRM-683953794"
click at [1456, 354] on button "SMS" at bounding box center [1465, 355] width 35 height 22
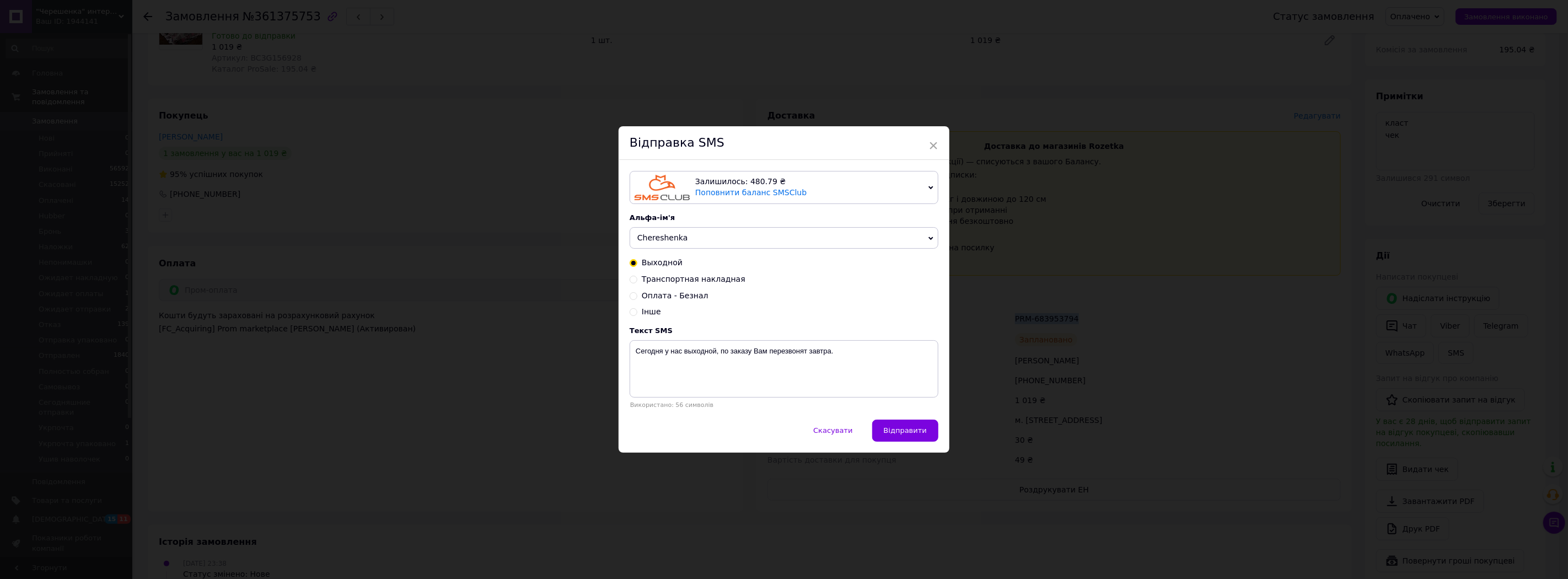
click at [686, 282] on span "Транспортная накладная" at bounding box center [693, 279] width 103 height 9
click at [638, 282] on input "Транспортная накладная" at bounding box center [633, 278] width 8 height 8
radio input "true"
radio input "false"
click at [739, 360] on textarea "Vasha nakladnaya XXXXXXXXXX Nash telefon: +38 (097) 249-96-28" at bounding box center [784, 368] width 309 height 57
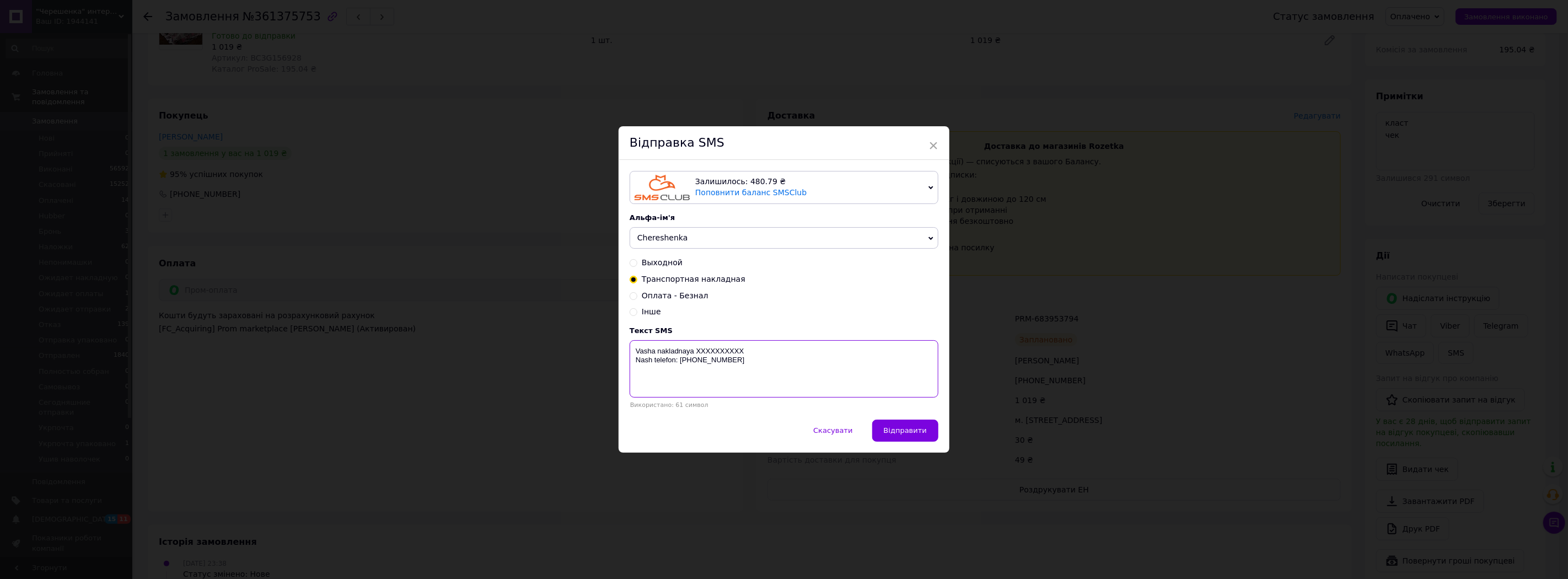
click at [740, 348] on textarea "Vasha nakladnaya XXXXXXXXXX Nash telefon: +38 (097) 249-96-28" at bounding box center [784, 368] width 309 height 57
click at [731, 348] on textarea "Vasha nakladnaya XXXXXXXXXX Nash telefon: +38 (097) 249-96-28" at bounding box center [784, 368] width 309 height 57
paste textarea "PRM-683953794"
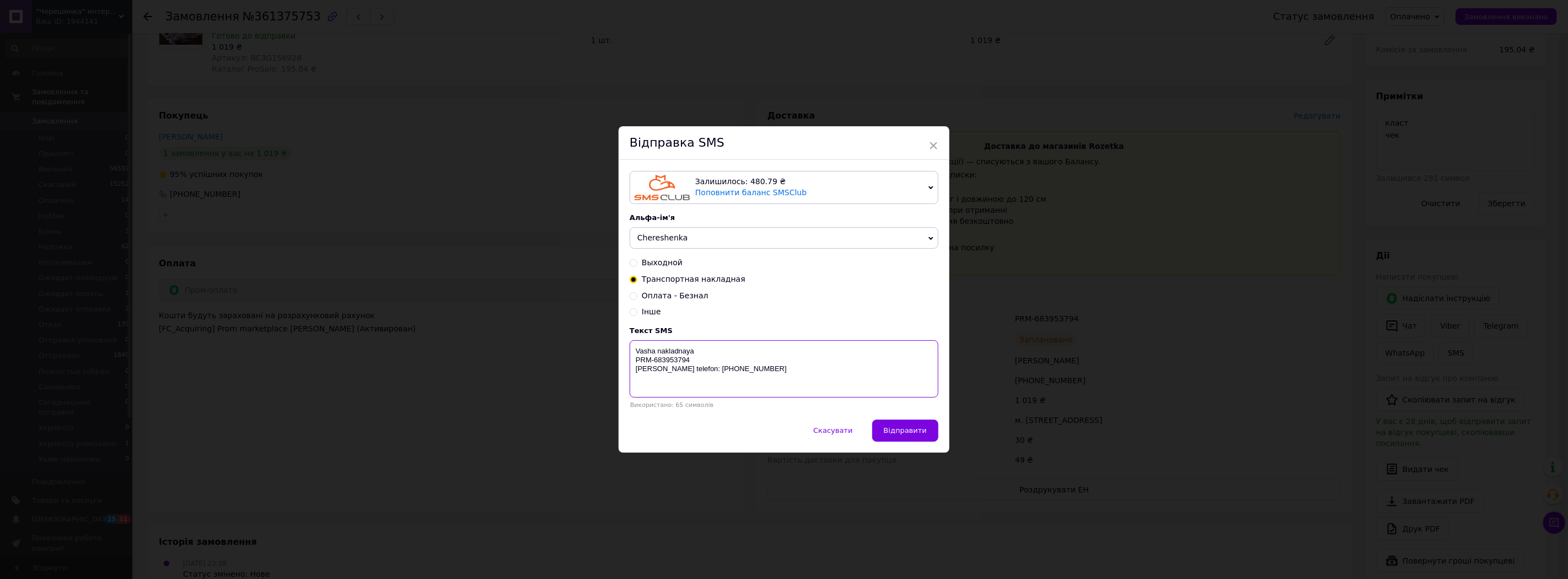
click at [635, 361] on textarea "Vasha nakladnaya PRM-683953794 Nash telefon: +38 (097) 249-96-28" at bounding box center [784, 368] width 309 height 57
type textarea "Vasha nakladnaya PRM-683953794 Nash telefon: +38 (097) 249-96-28"
click at [920, 434] on span "Відправити" at bounding box center [905, 430] width 43 height 8
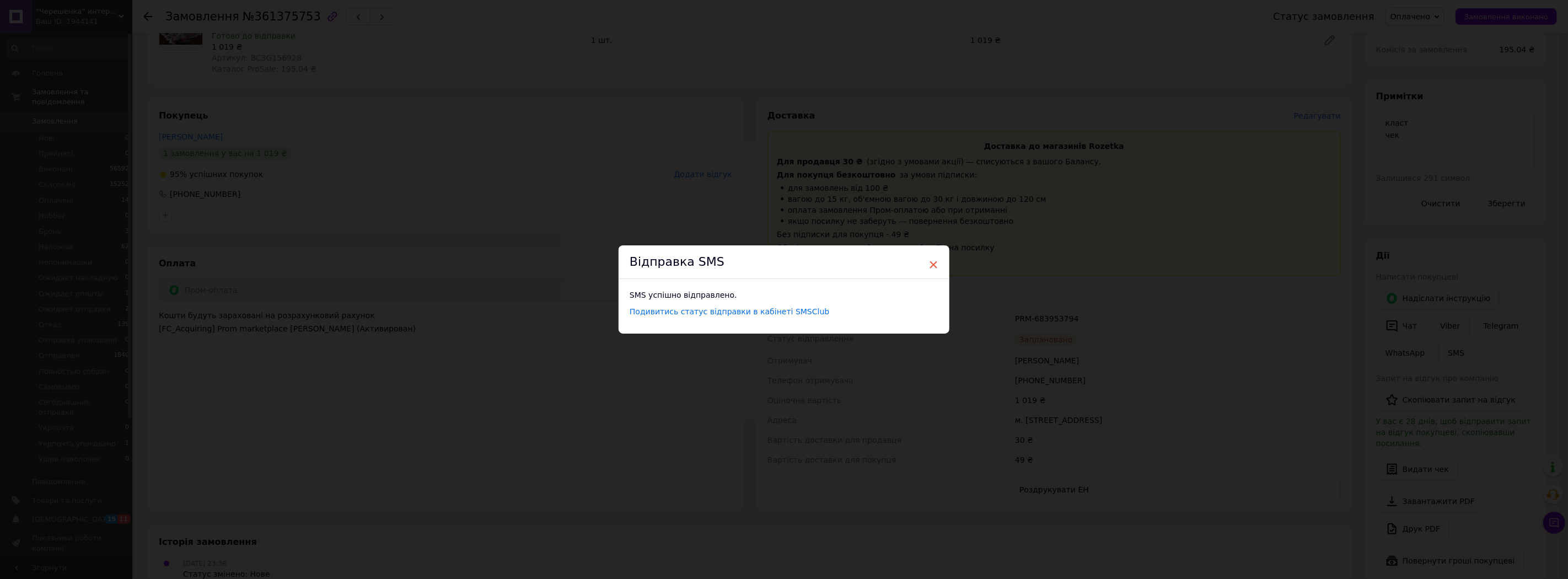
click at [929, 262] on span "×" at bounding box center [933, 264] width 10 height 19
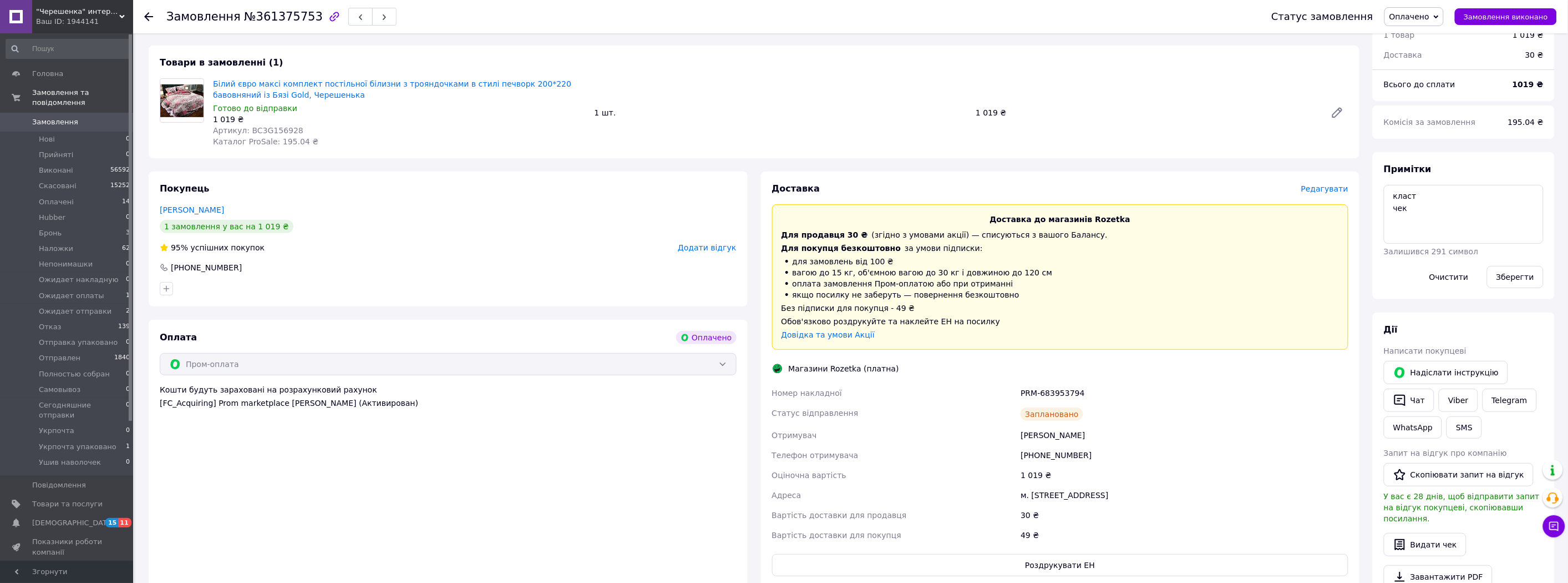
scroll to position [0, 0]
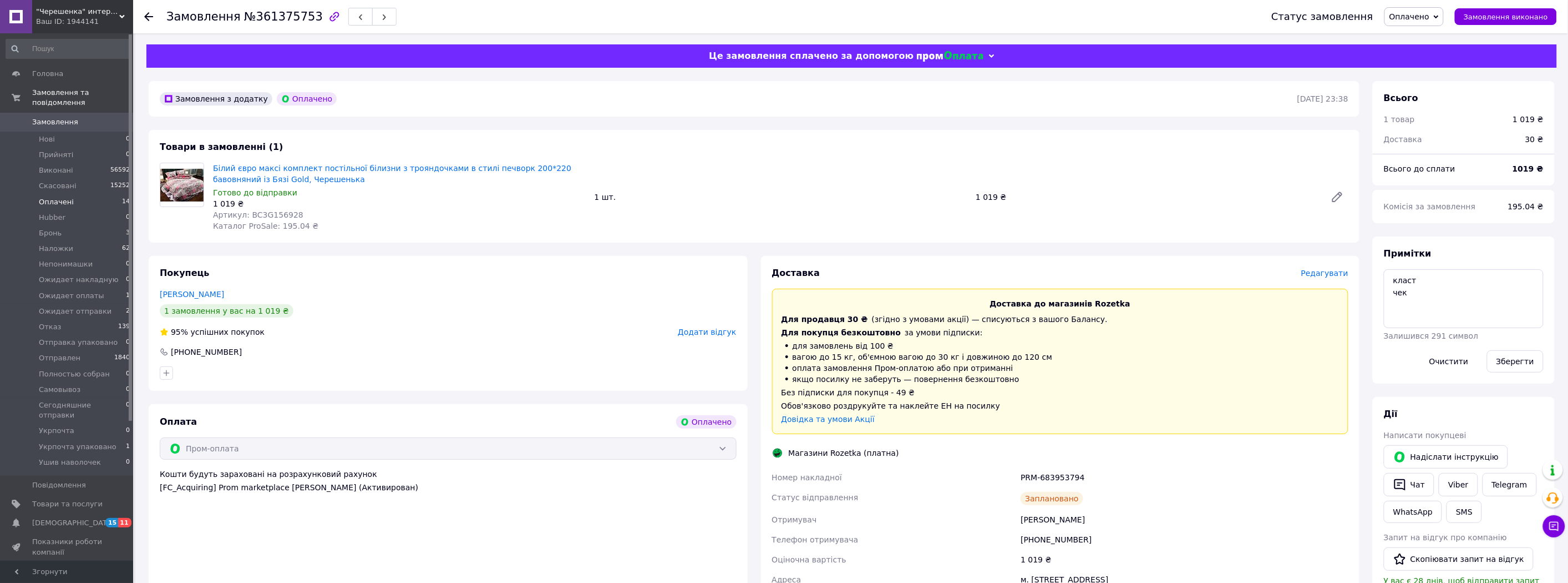
click at [65, 195] on li "Оплачені 14" at bounding box center [68, 202] width 136 height 15
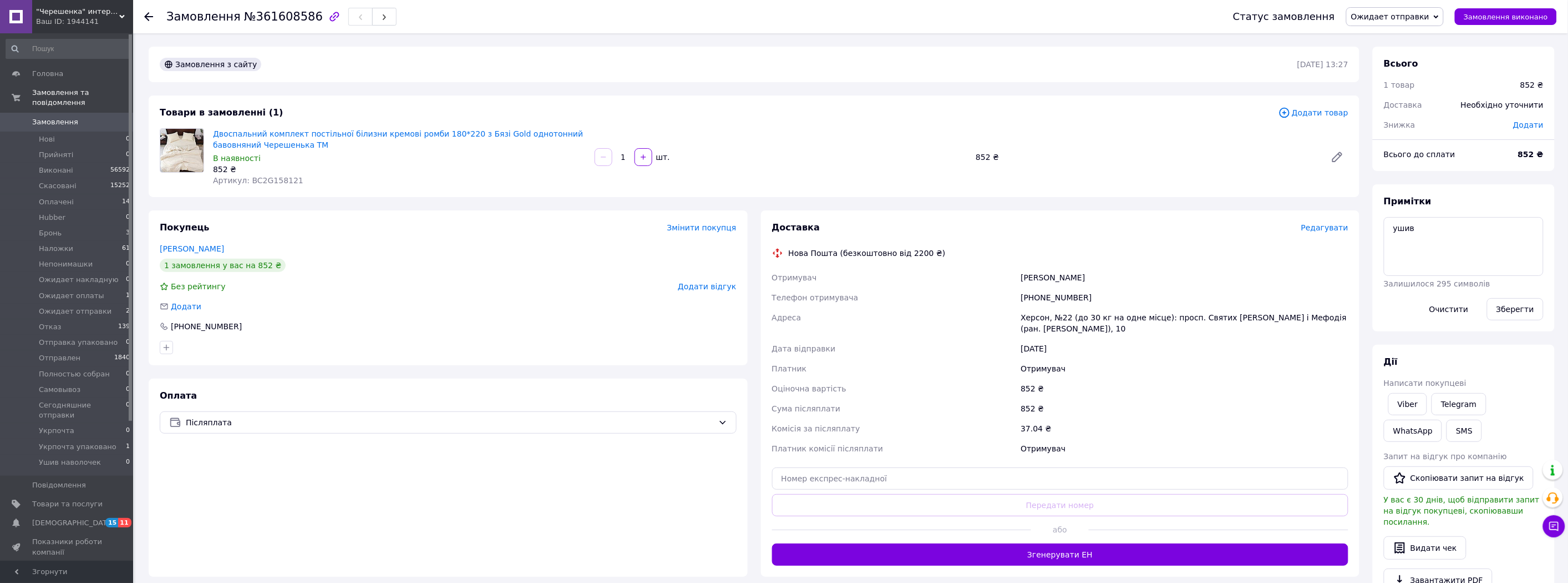
click at [555, 442] on div "Оплата Післяплата" at bounding box center [448, 477] width 599 height 198
click at [1321, 223] on span "Редагувати" at bounding box center [1325, 228] width 47 height 9
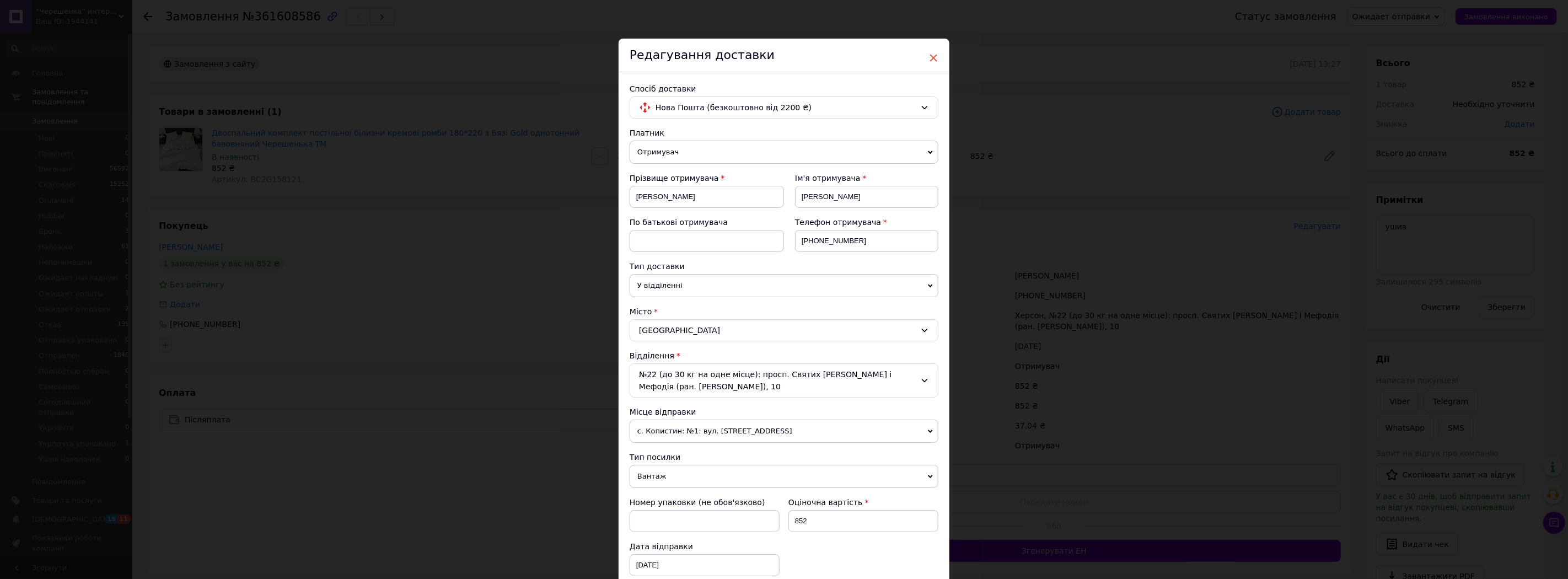
click at [933, 62] on span "×" at bounding box center [933, 58] width 10 height 19
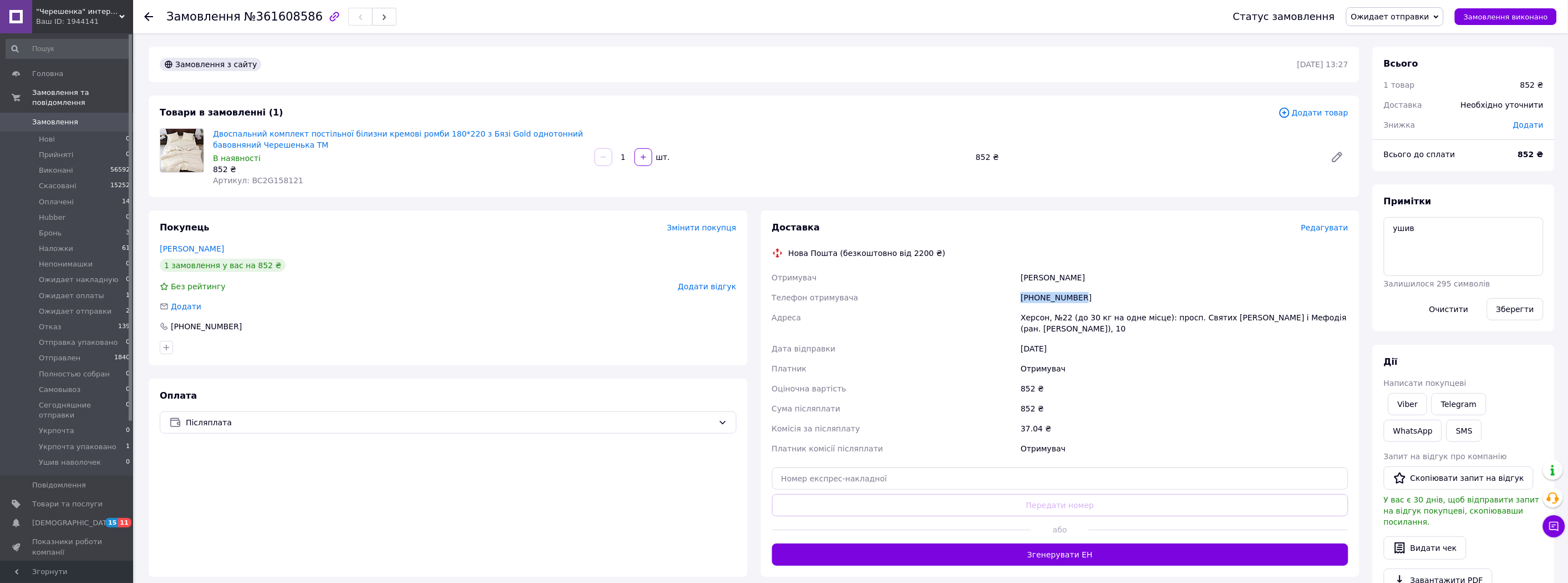
drag, startPoint x: 1087, startPoint y: 303, endPoint x: 972, endPoint y: 295, distance: 115.3
click at [972, 295] on div "Отримувач Кривошея Юлія Телефон отримувача +380669070211 Адреса Херсон, №22 (до…" at bounding box center [1060, 362] width 581 height 191
copy div "Телефон отримувача +380669070211"
drag, startPoint x: 1092, startPoint y: 279, endPoint x: 968, endPoint y: 279, distance: 124.0
click at [968, 279] on div "Отримувач Кривошея Юлія Телефон отримувача +380669070211 Адреса Херсон, №22 (до…" at bounding box center [1060, 362] width 581 height 191
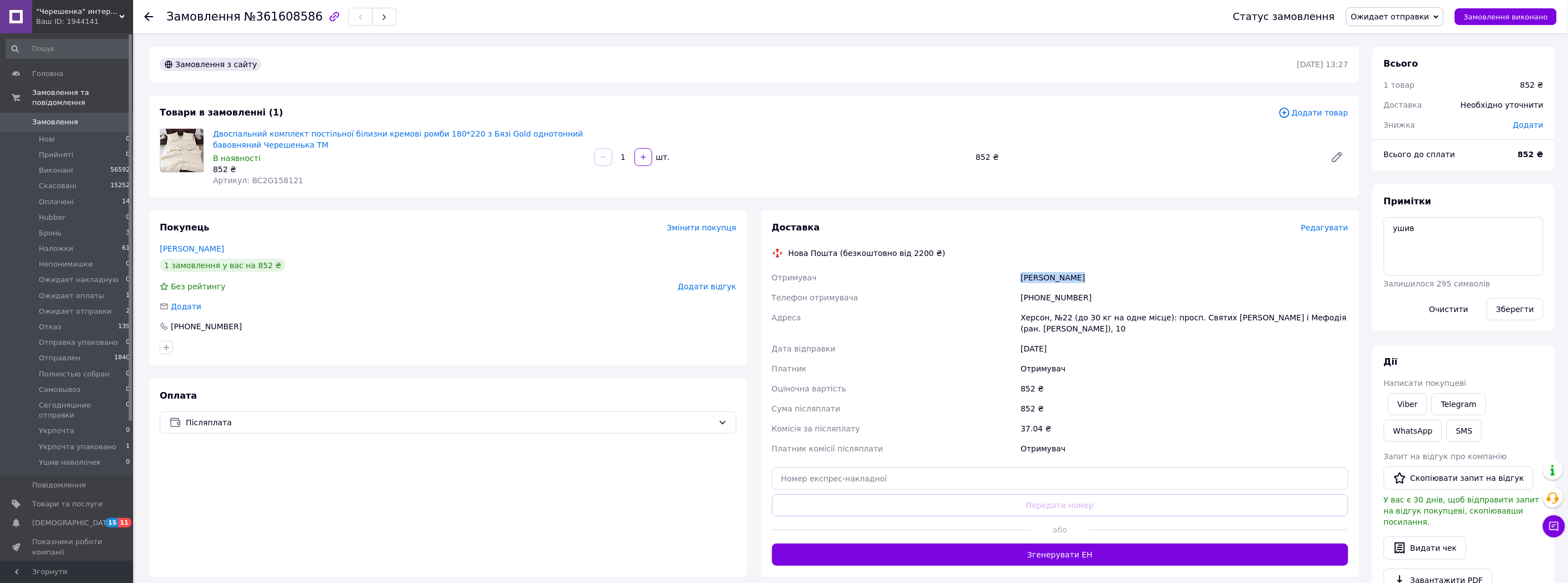
copy div "Отримувач Кривошея Юлія"
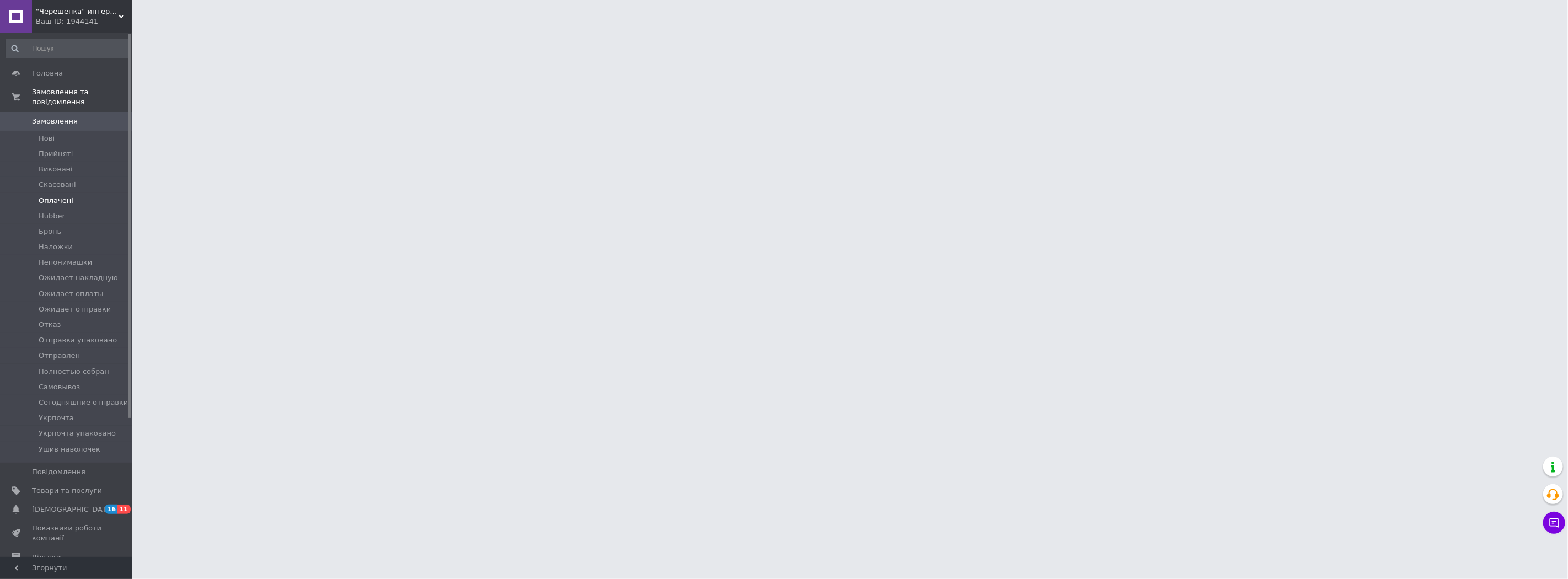
click at [72, 193] on li "Оплачені" at bounding box center [68, 201] width 135 height 15
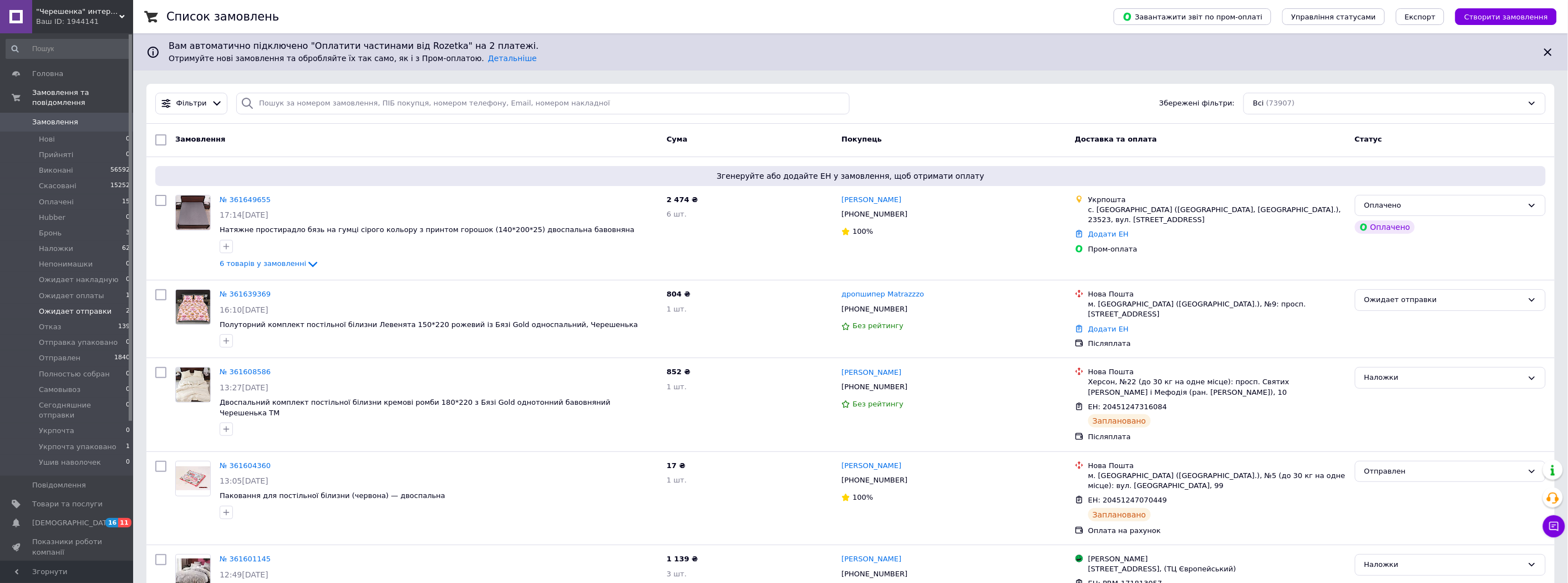
click at [82, 306] on span "Ожидает отправки" at bounding box center [75, 311] width 73 height 10
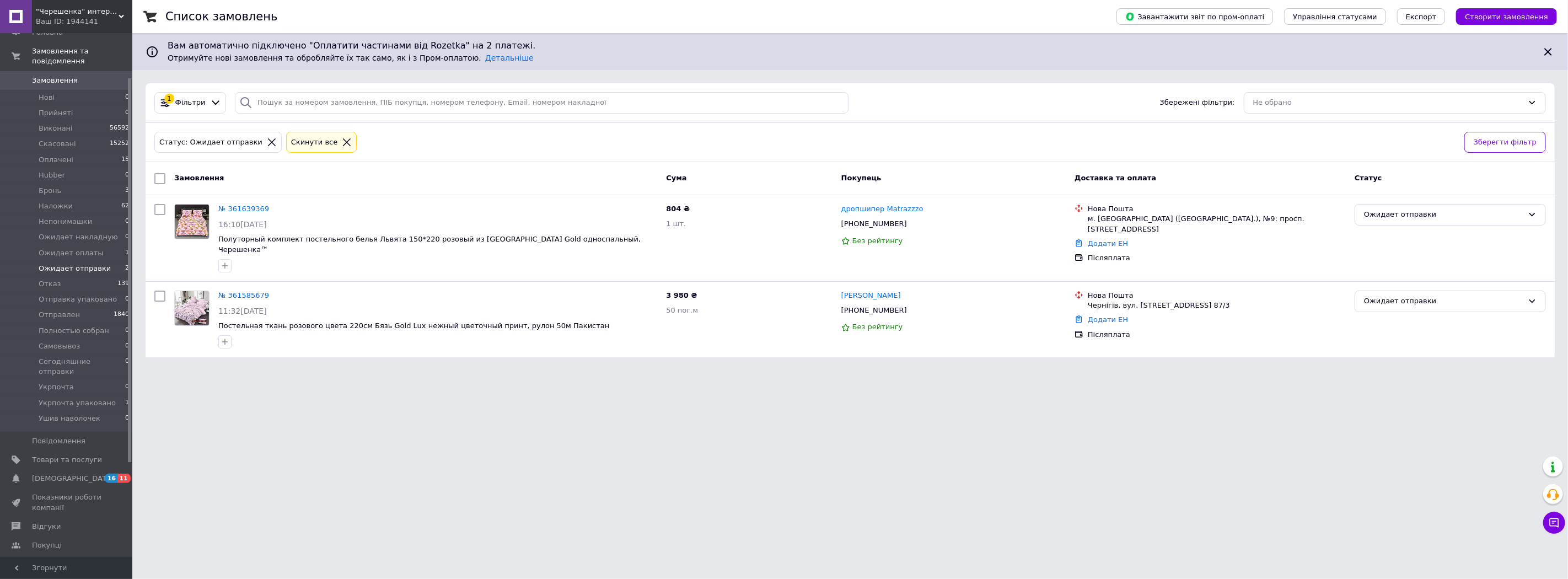
scroll to position [61, 0]
